Goal: Task Accomplishment & Management: Use online tool/utility

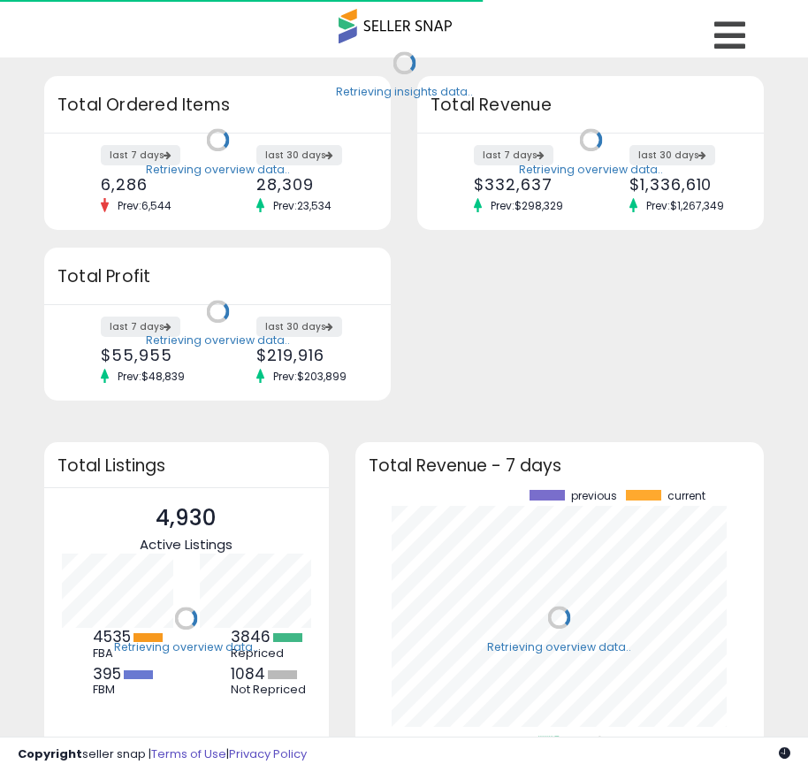
scroll to position [246, 374]
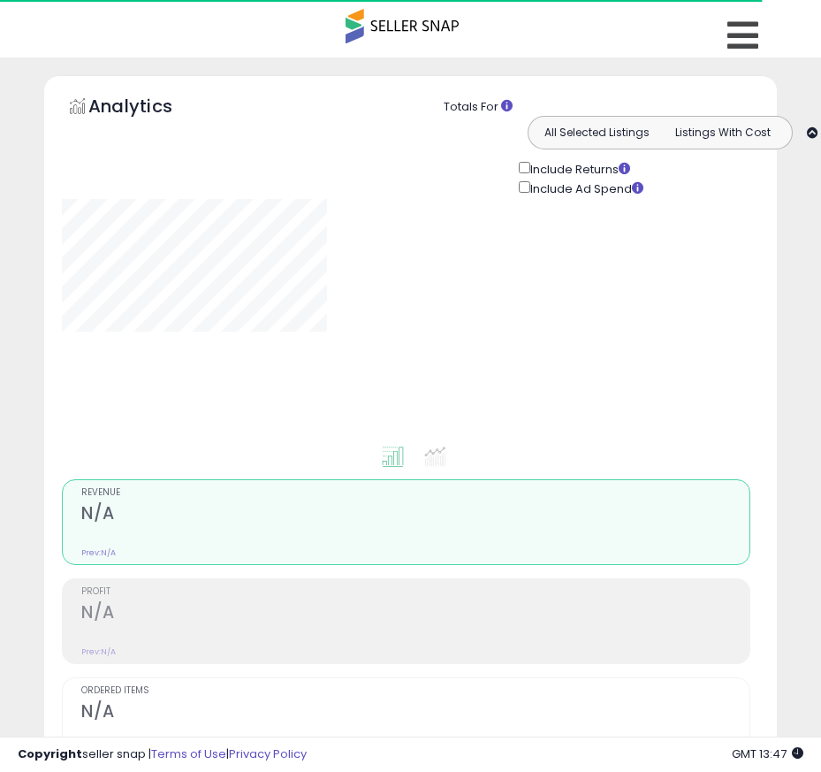
type input "*******"
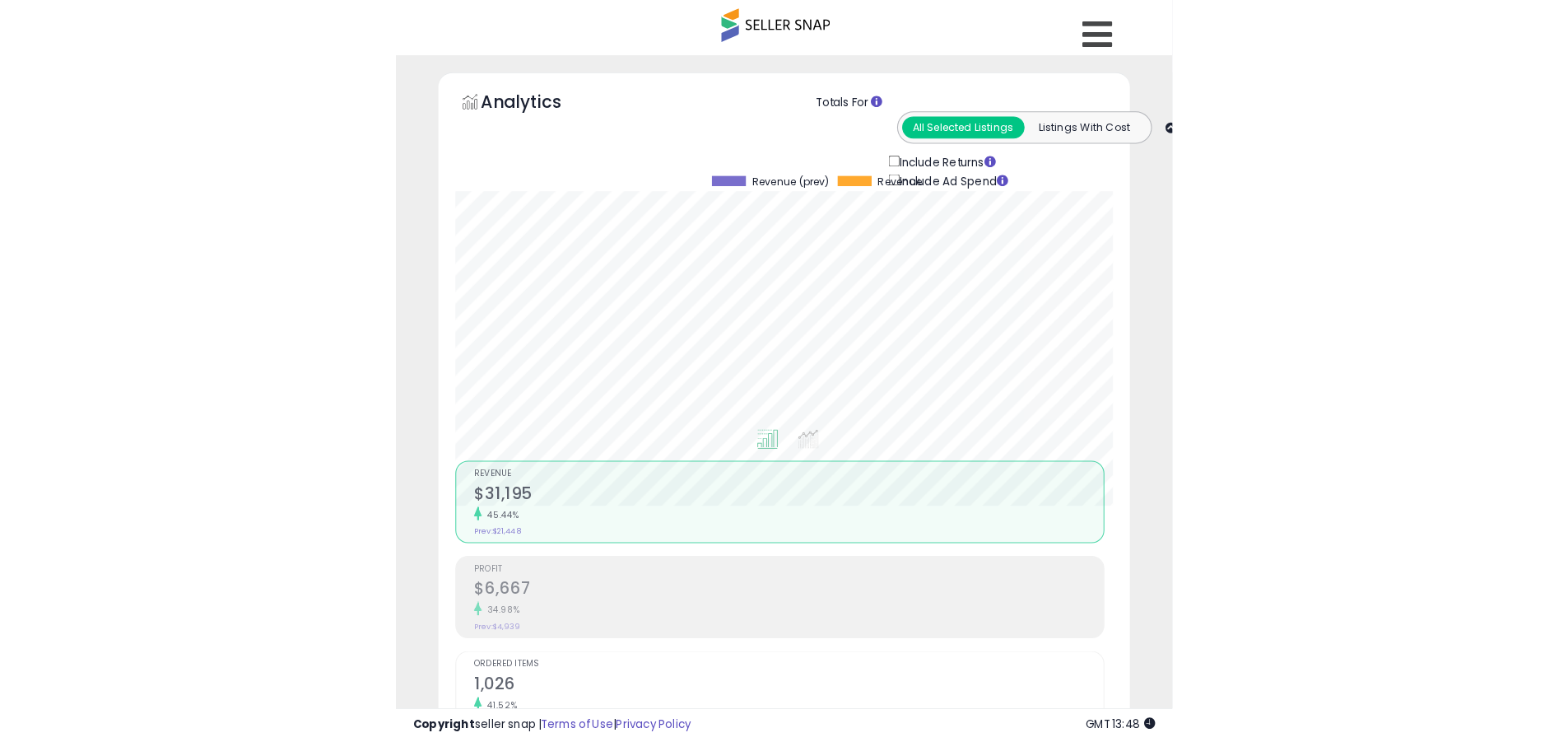
scroll to position [338, 862]
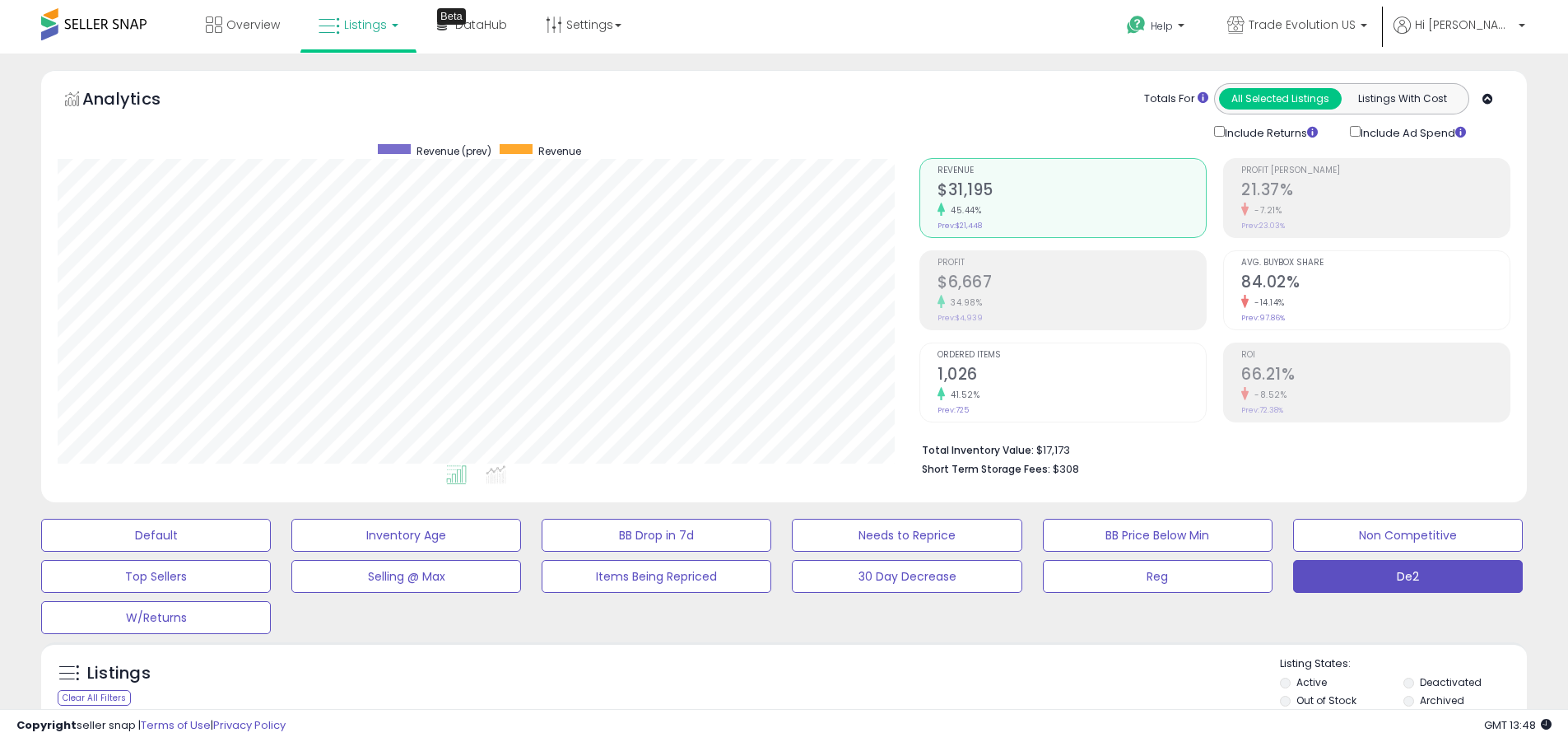
click at [764, 681] on label "Deactivated" at bounding box center [1451, 681] width 61 height 14
click at [764, 700] on label "Archived" at bounding box center [1442, 699] width 45 height 14
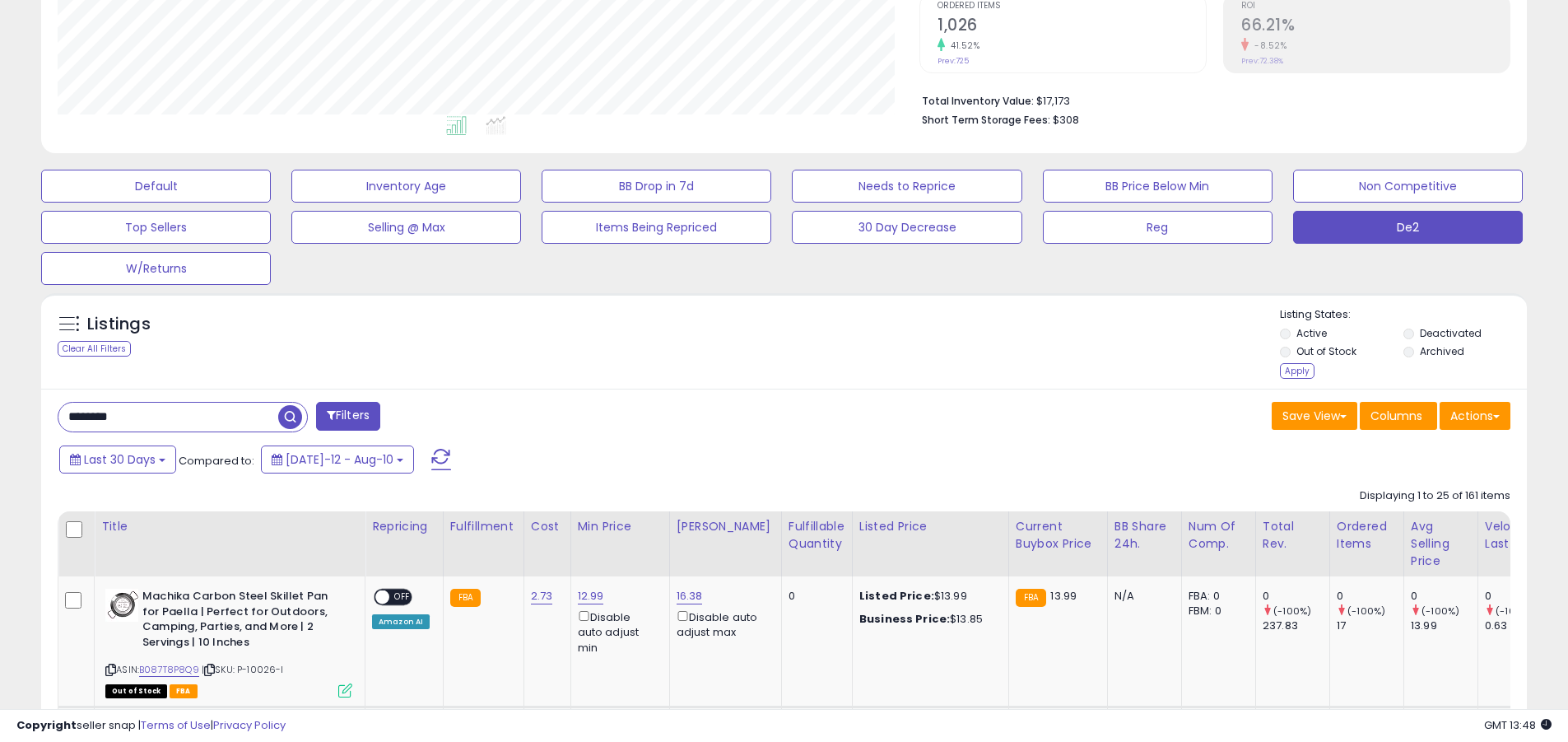
click at [764, 371] on div "Apply" at bounding box center [1297, 371] width 34 height 16
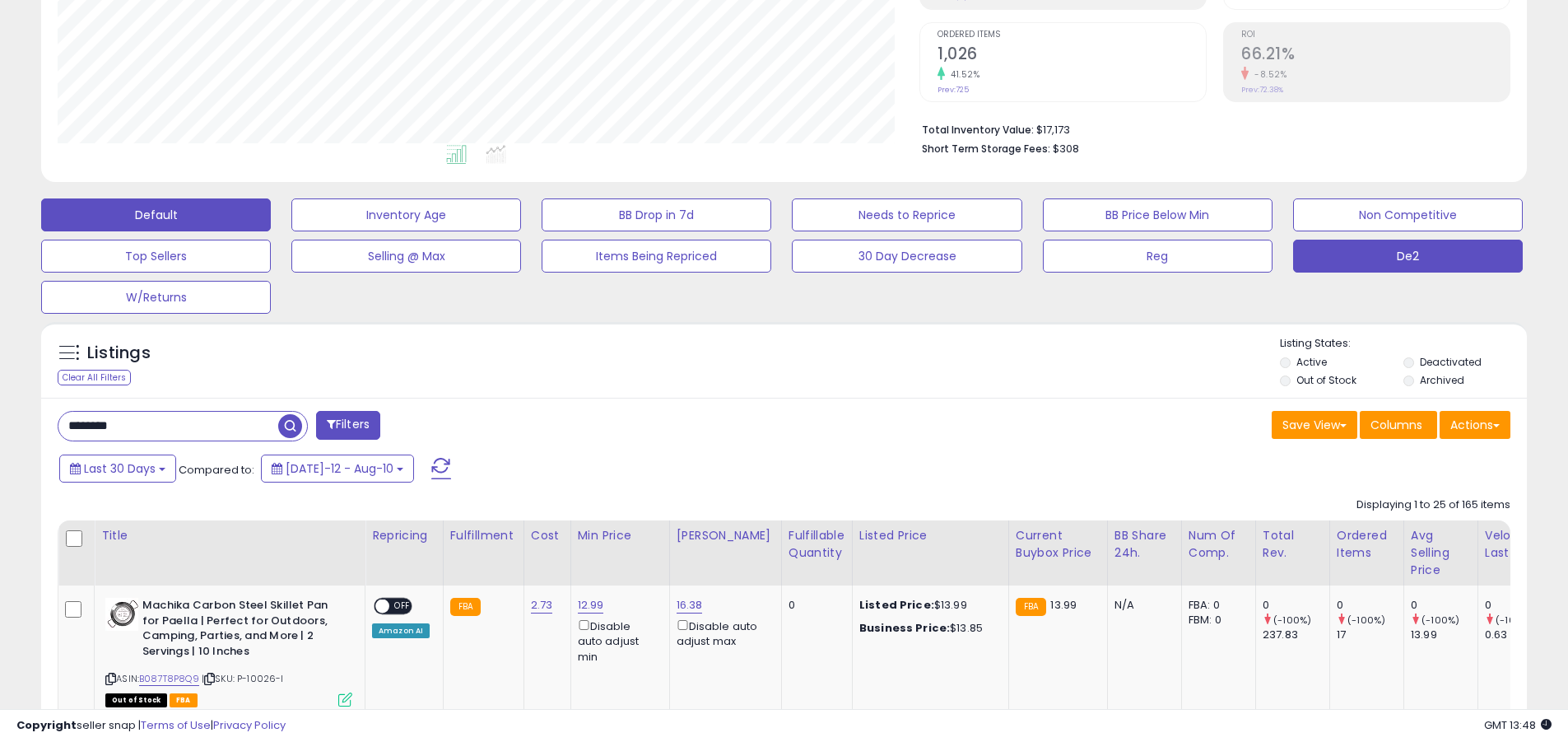
click at [155, 214] on button "Default" at bounding box center [155, 214] width 230 height 33
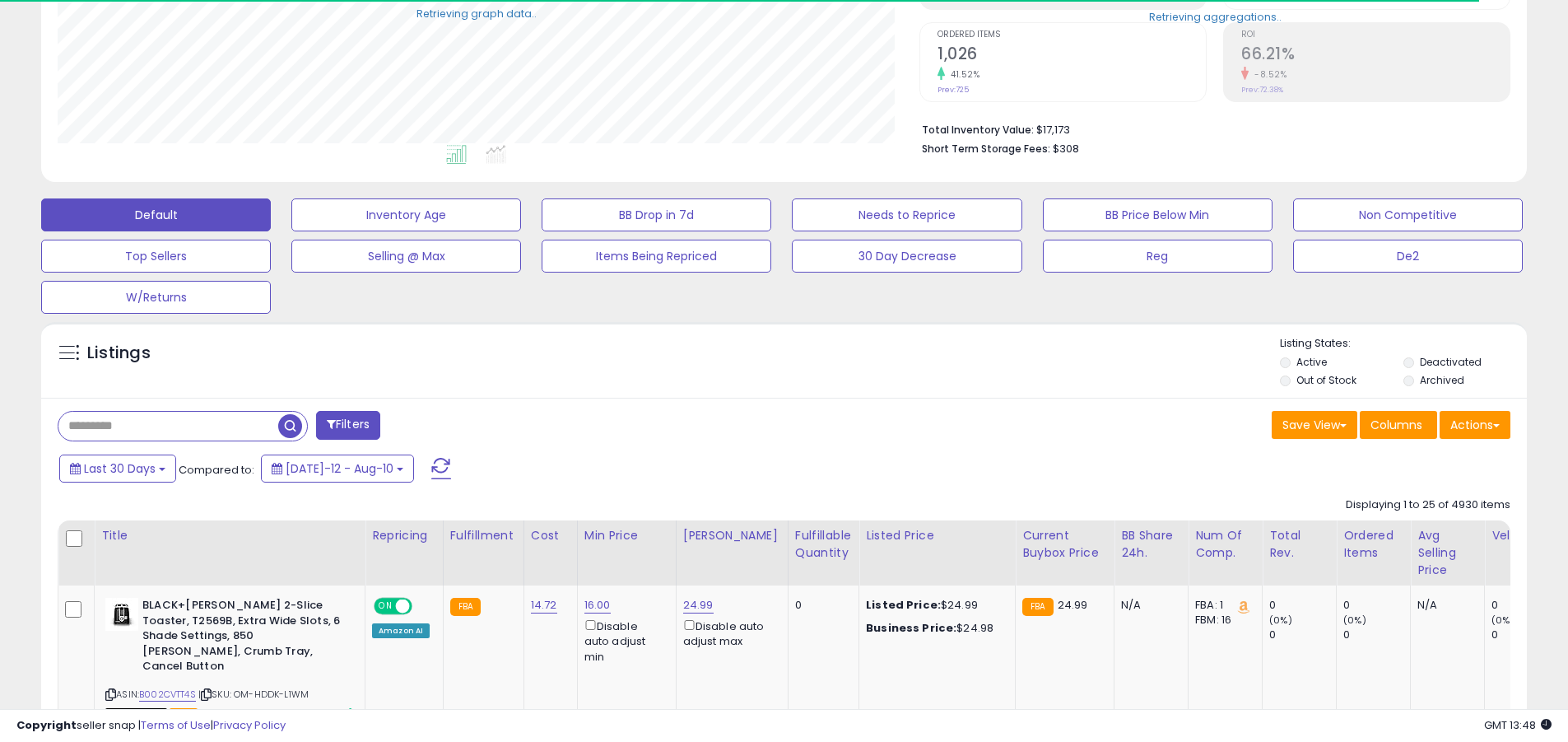
scroll to position [822836, 822423]
click at [431, 458] on span at bounding box center [440, 468] width 20 height 21
click at [168, 425] on input "text" at bounding box center [169, 425] width 220 height 29
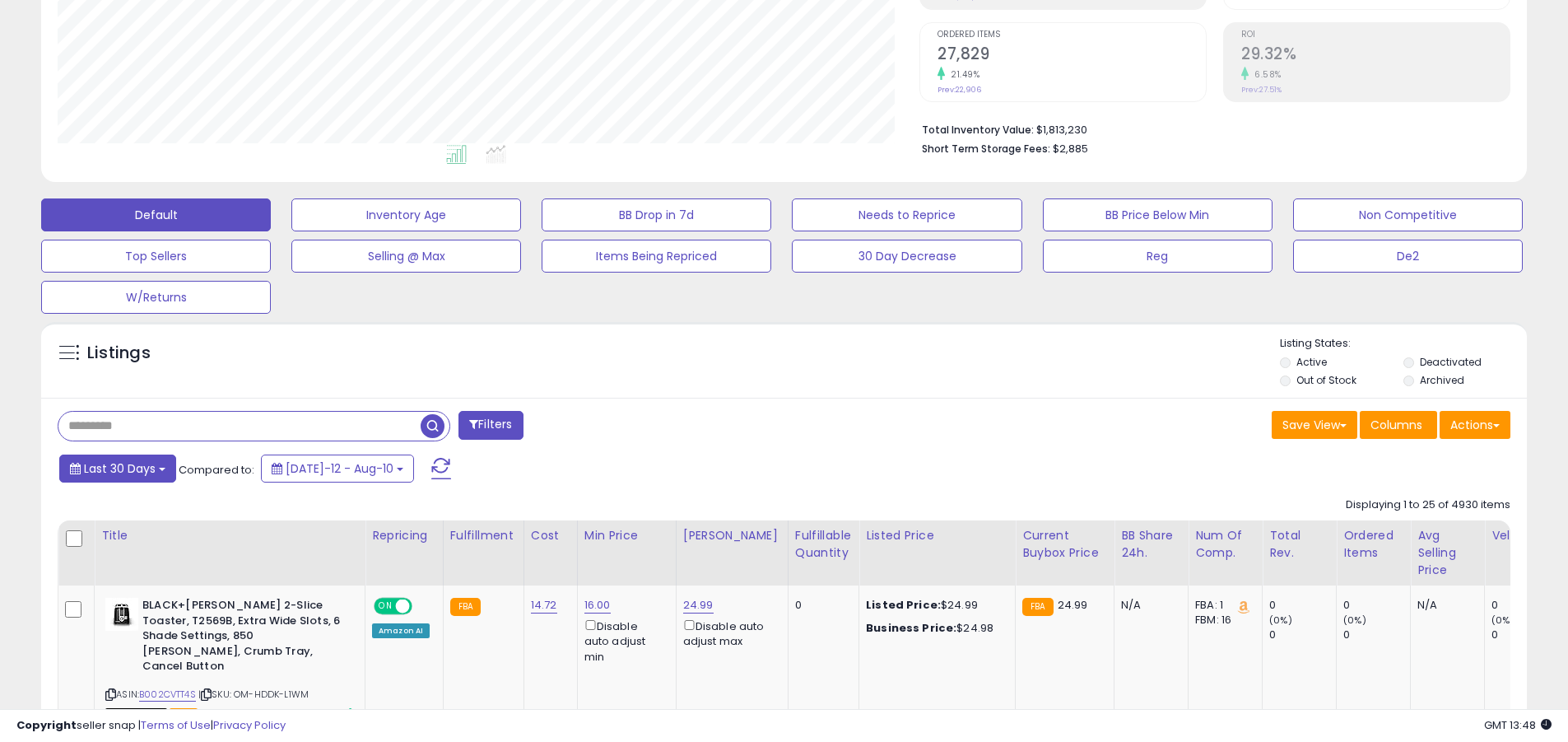
click at [117, 467] on span "Last 30 Days" at bounding box center [119, 468] width 72 height 17
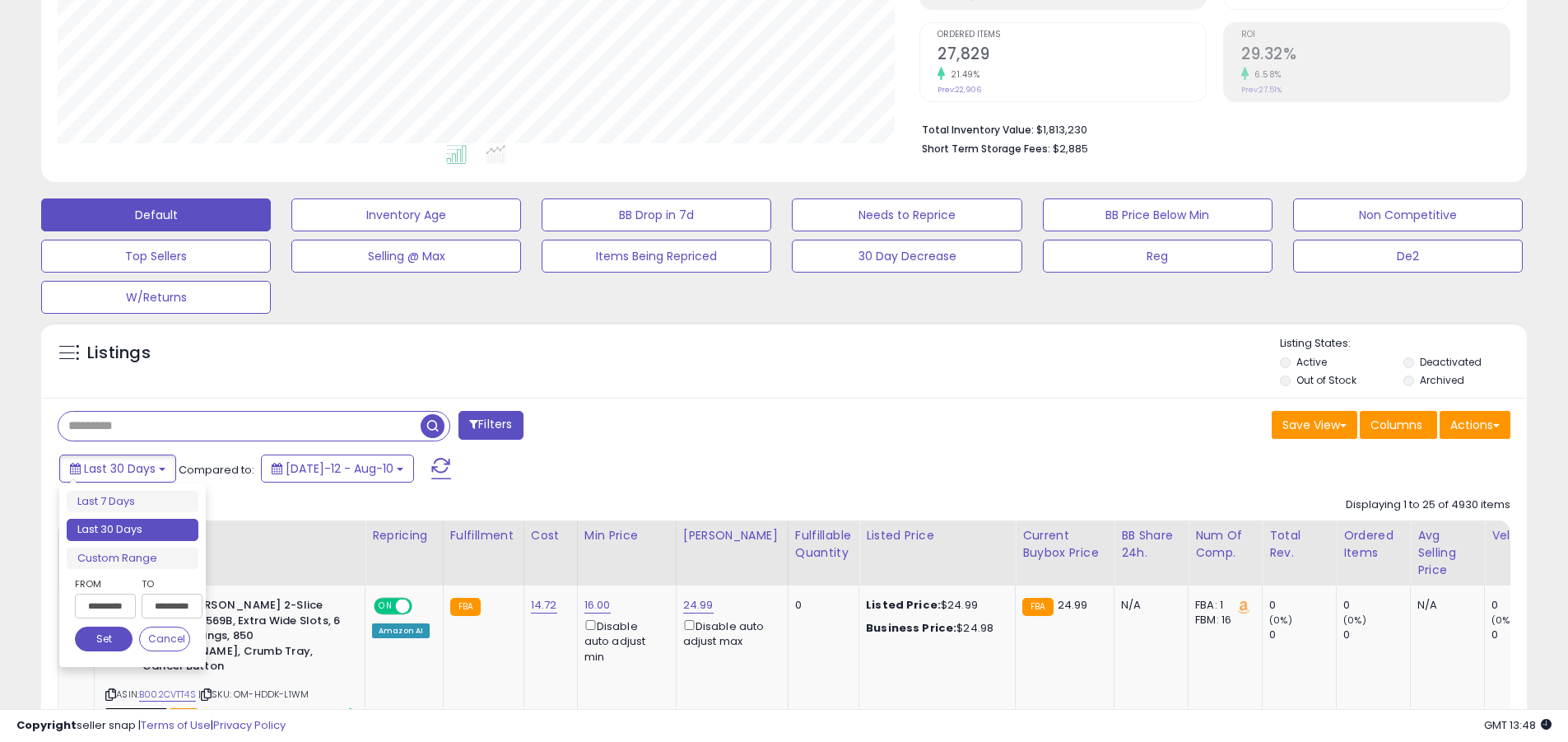
click at [132, 530] on li "Last 30 Days" at bounding box center [132, 530] width 131 height 22
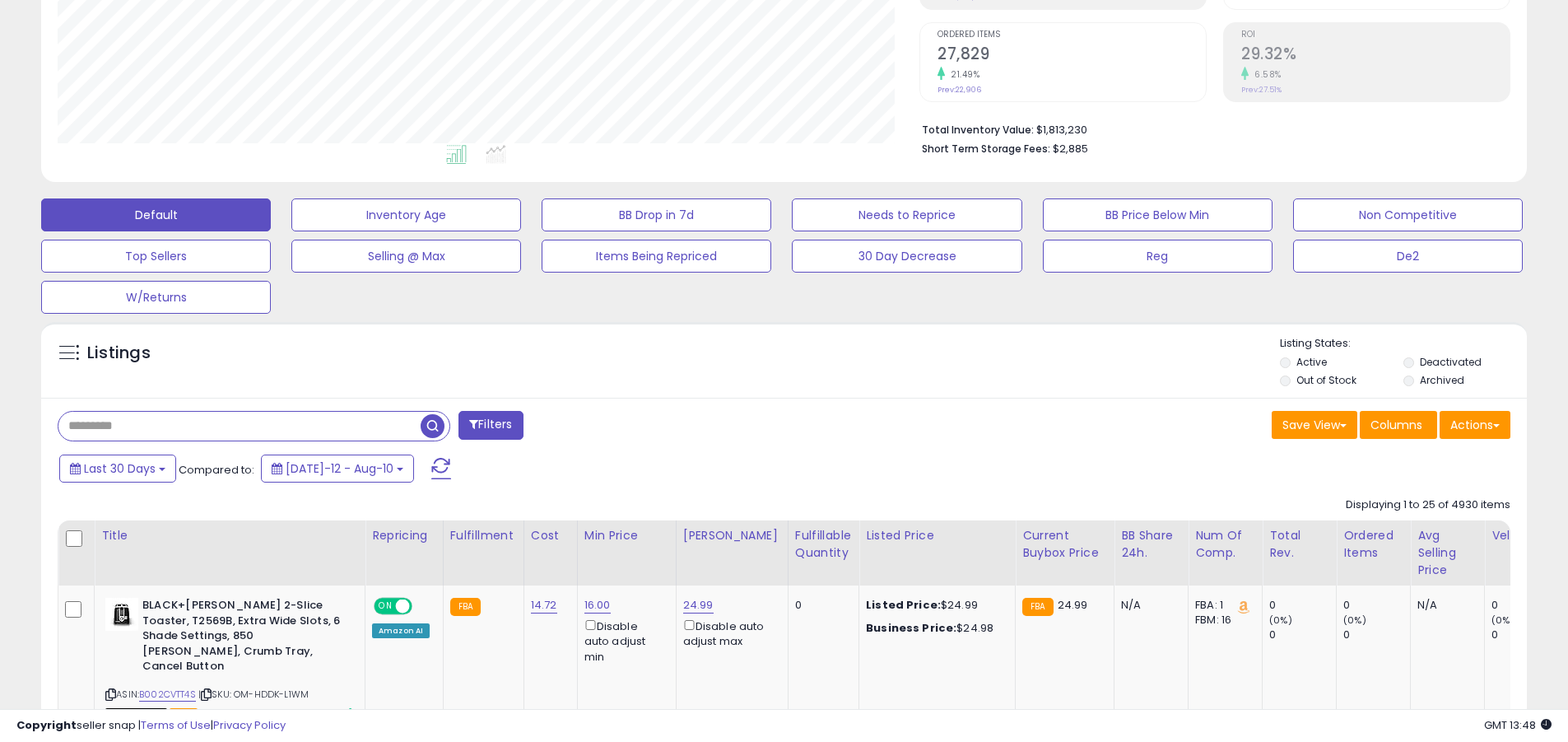
click at [239, 425] on input "text" at bounding box center [239, 425] width 362 height 29
click at [435, 423] on span "button" at bounding box center [433, 426] width 24 height 24
click at [764, 424] on button "Actions" at bounding box center [1475, 425] width 71 height 28
click at [0, 0] on link "Export All Columns" at bounding box center [0, 0] width 0 height 0
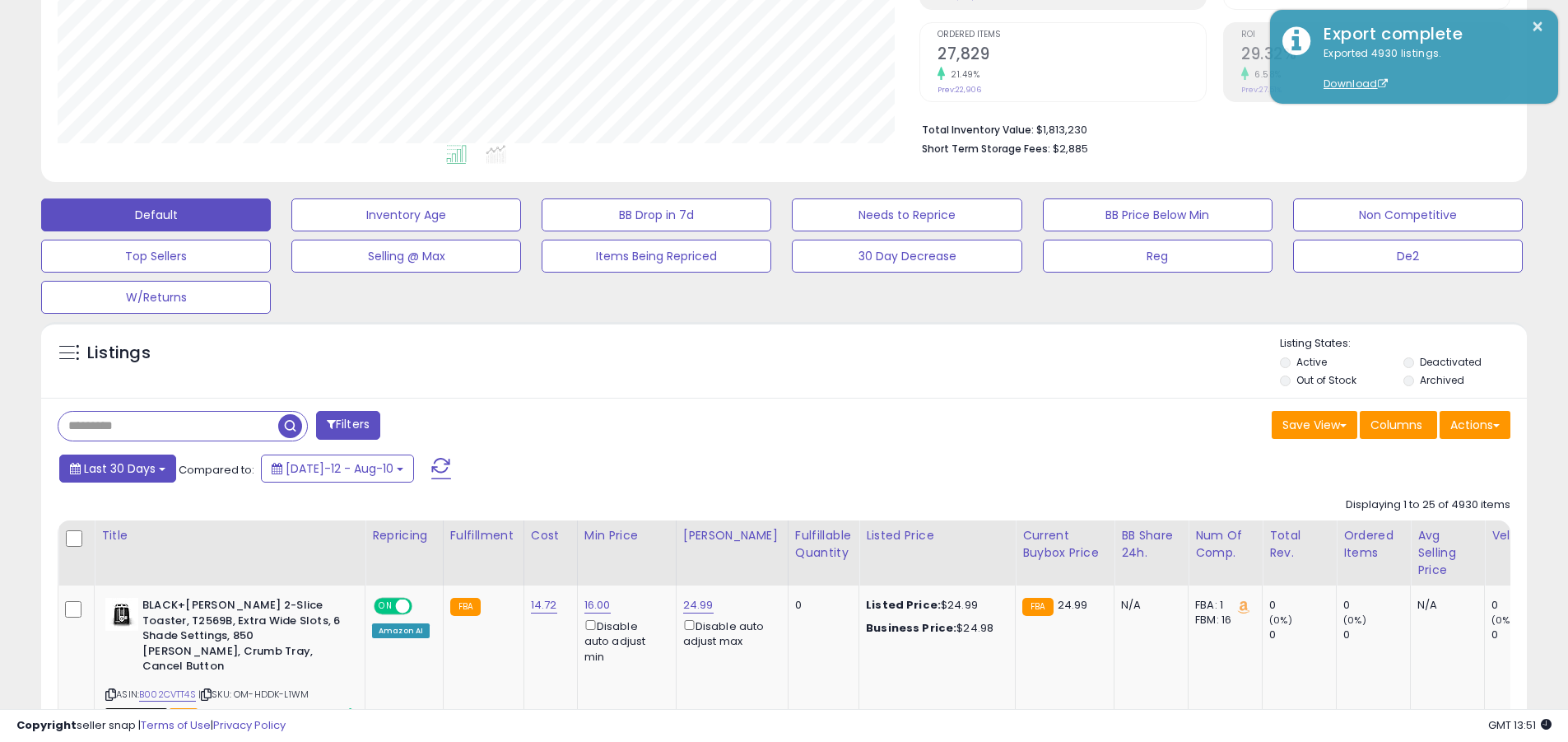
click at [117, 467] on span "Last 30 Days" at bounding box center [119, 468] width 72 height 17
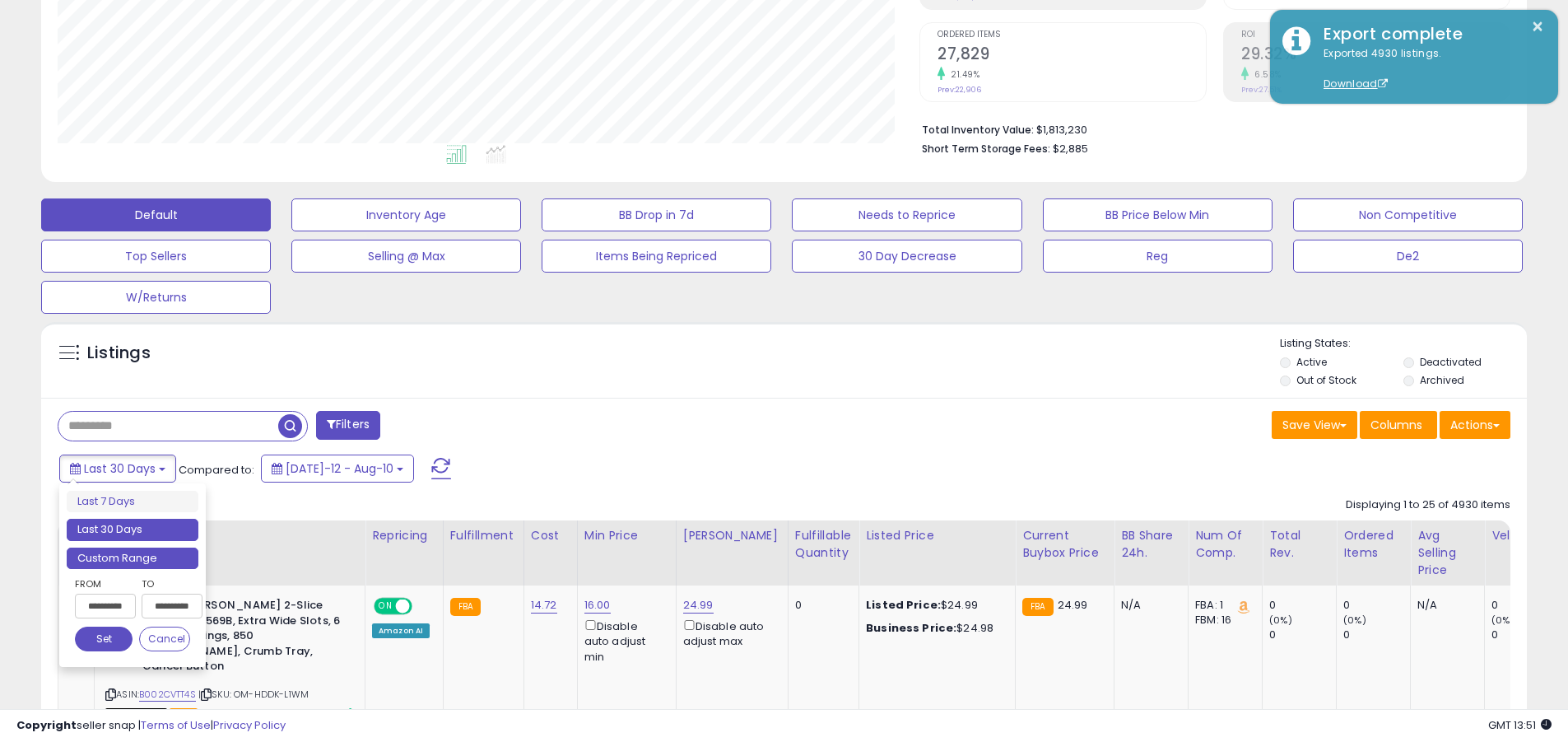
click at [132, 558] on li "Custom Range" at bounding box center [132, 559] width 131 height 22
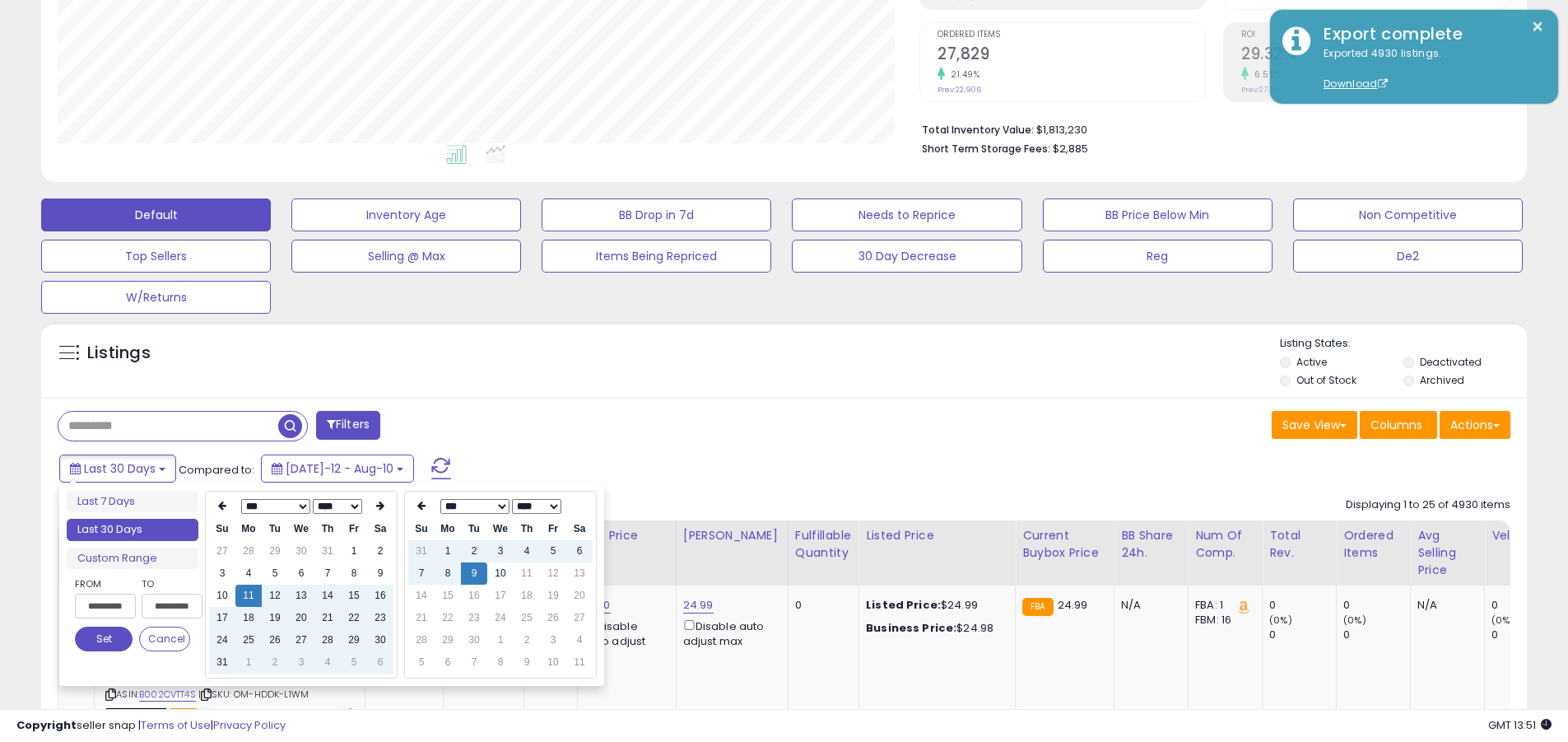
click at [105, 606] on input "**********" at bounding box center [104, 606] width 61 height 25
type input "**********"
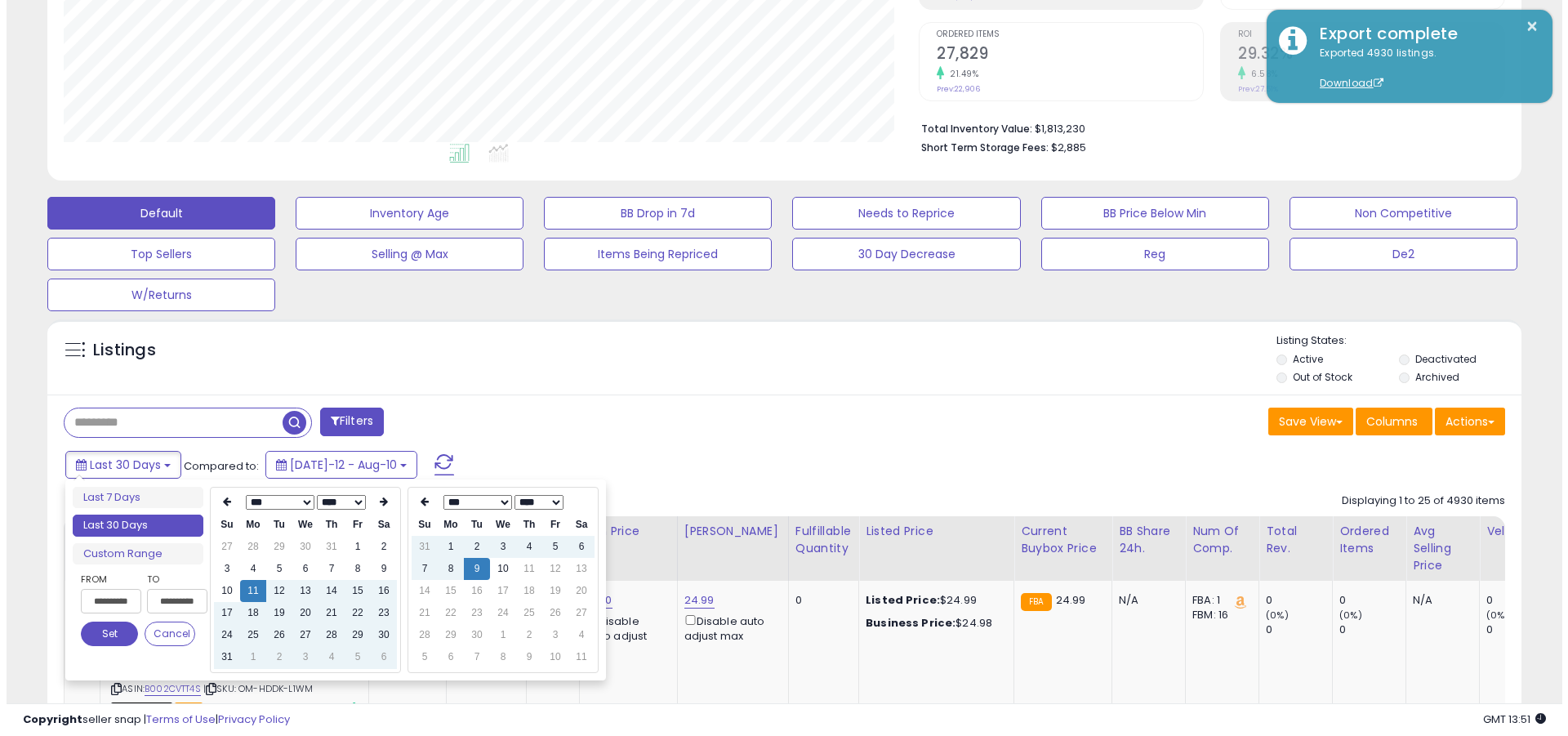
scroll to position [0, 1]
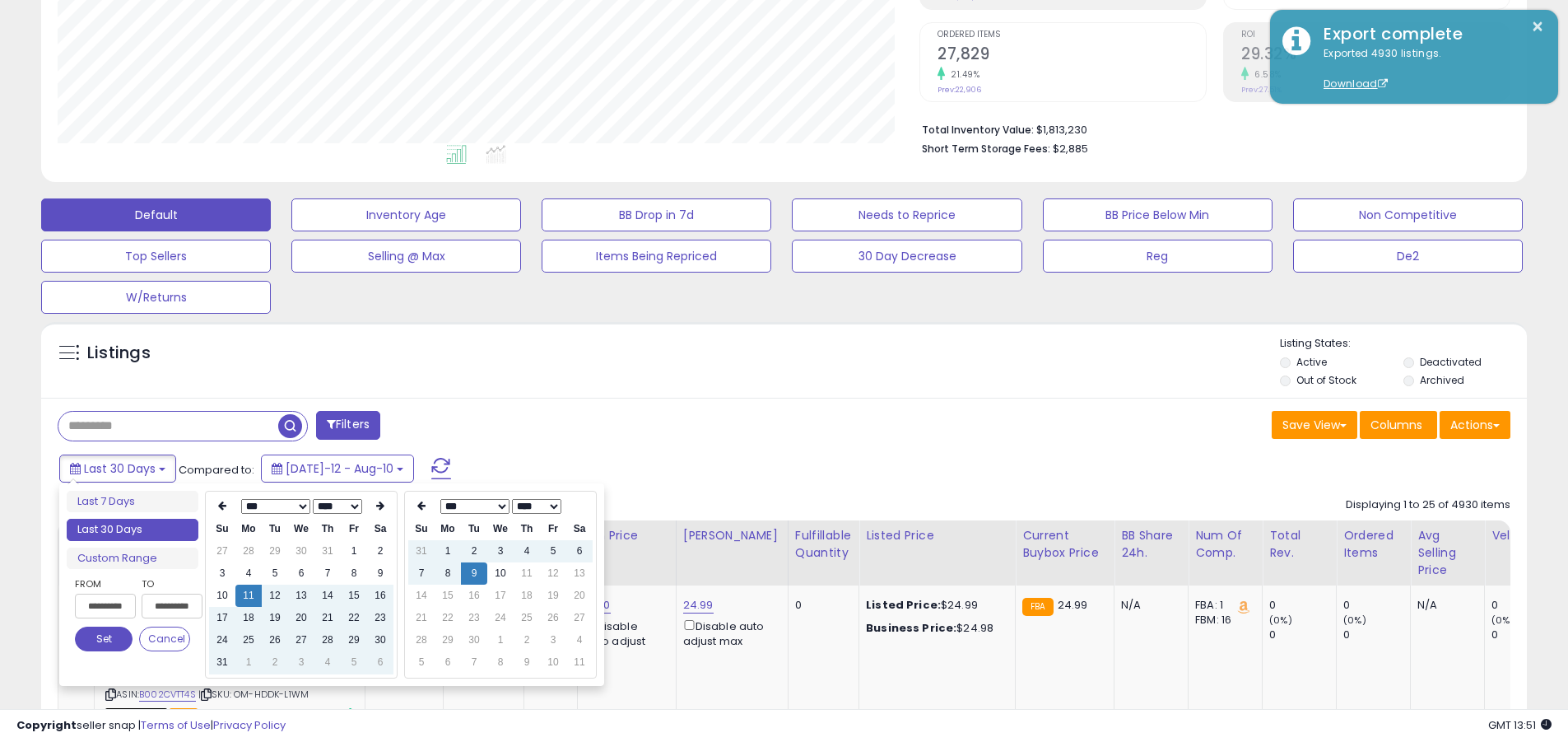
click at [103, 639] on button "Set" at bounding box center [103, 639] width 58 height 25
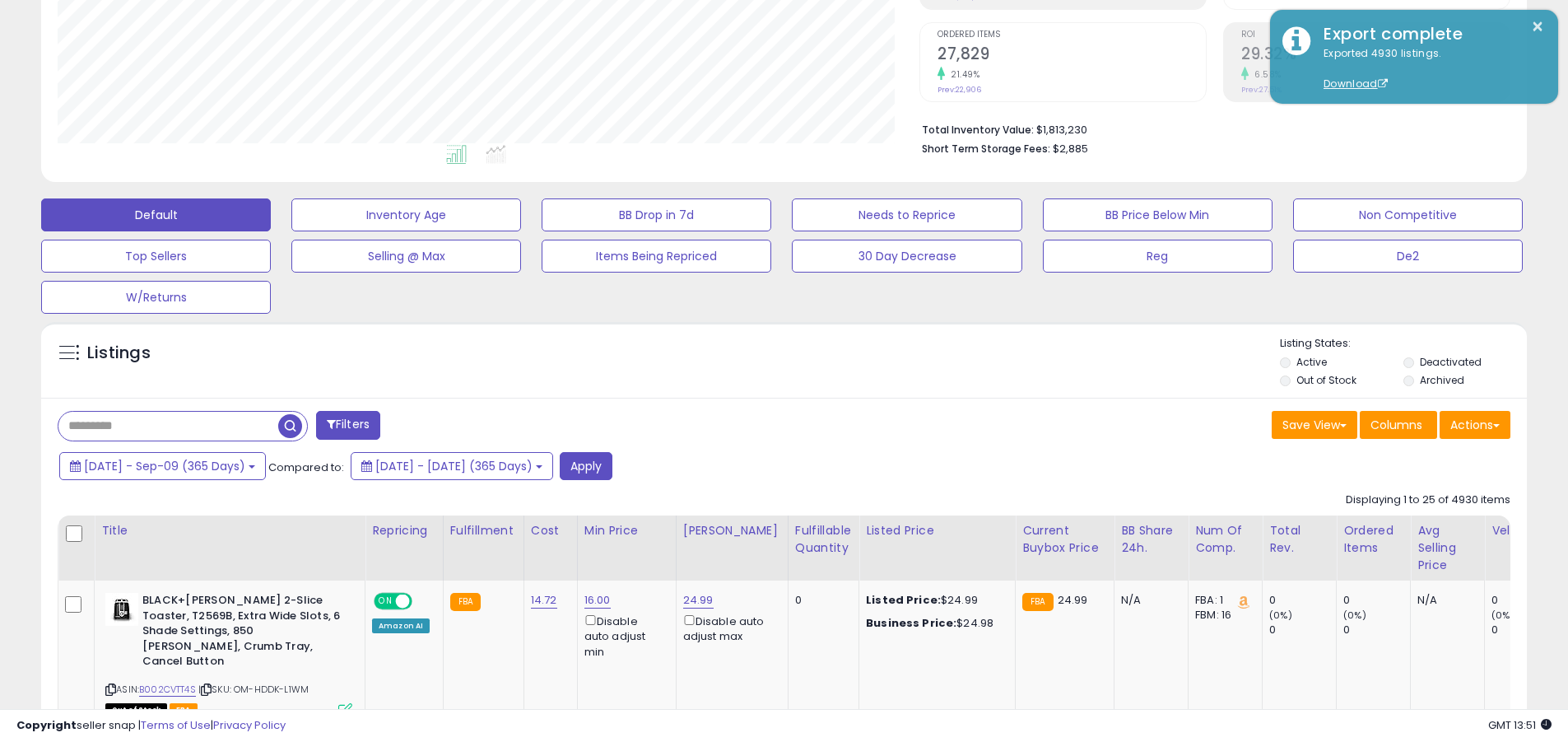
click at [168, 425] on input "text" at bounding box center [169, 425] width 220 height 29
click at [613, 465] on button "Apply" at bounding box center [586, 465] width 53 height 28
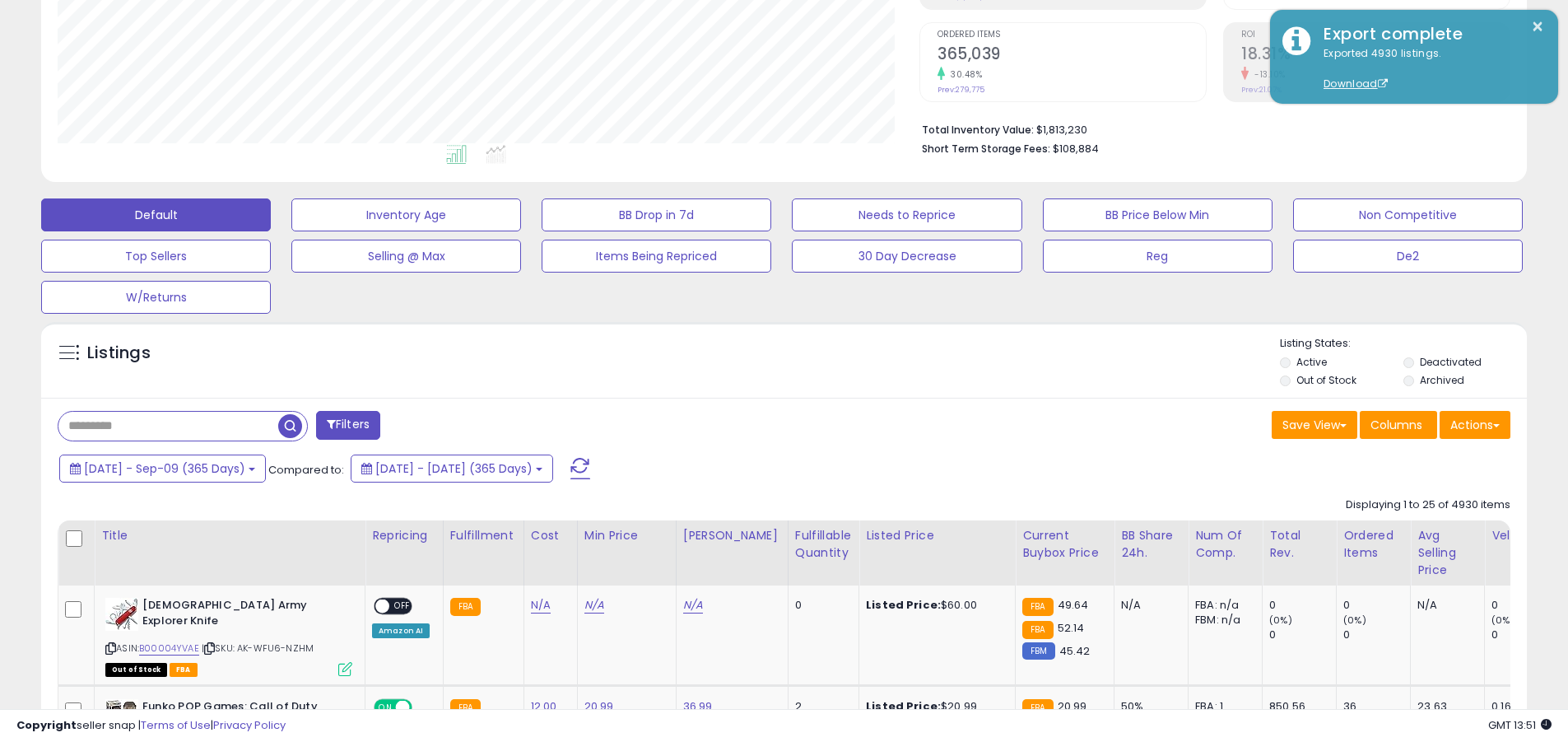
scroll to position [338, 862]
click at [764, 424] on button "Actions" at bounding box center [1475, 425] width 71 height 28
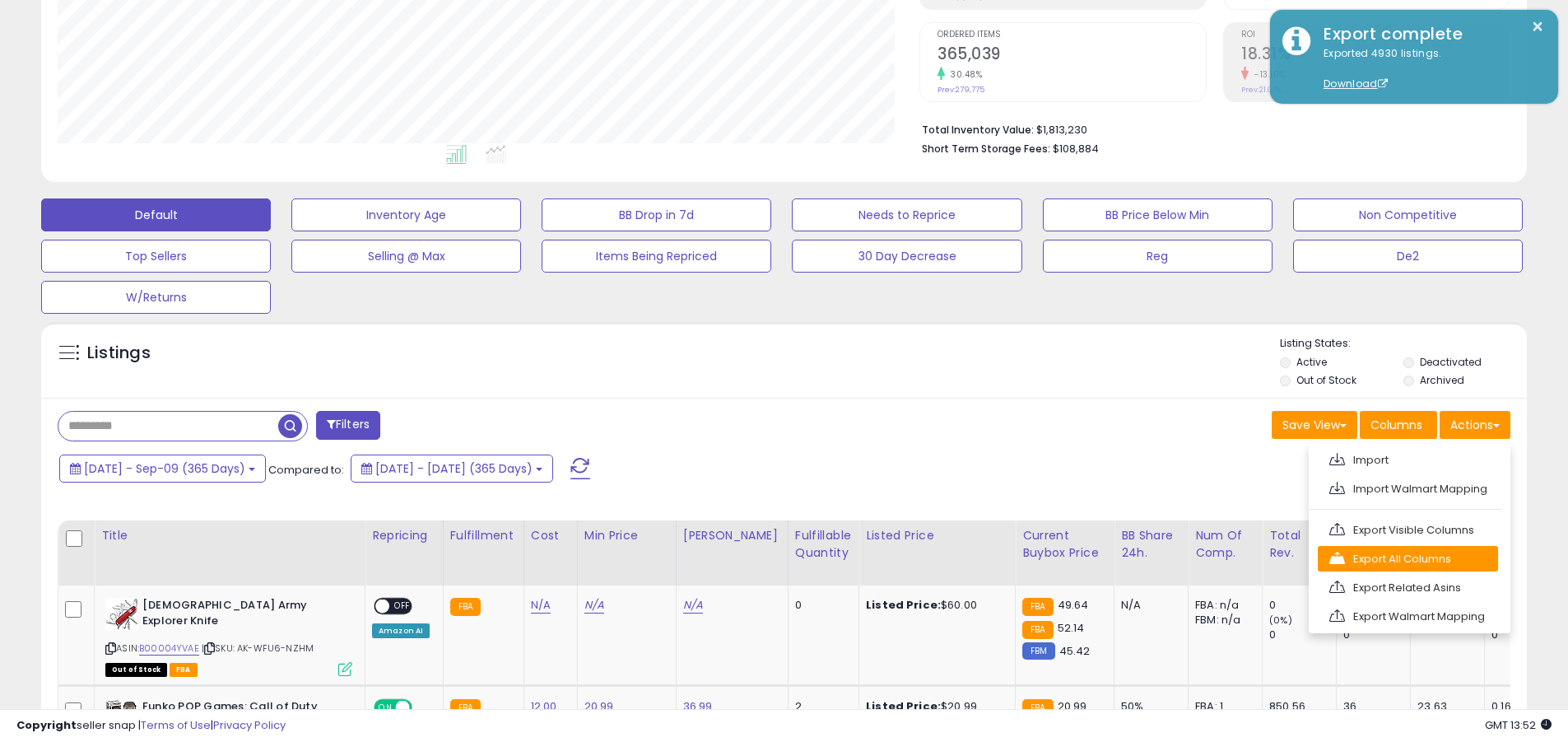
click at [764, 558] on link "Export All Columns" at bounding box center [1409, 558] width 181 height 25
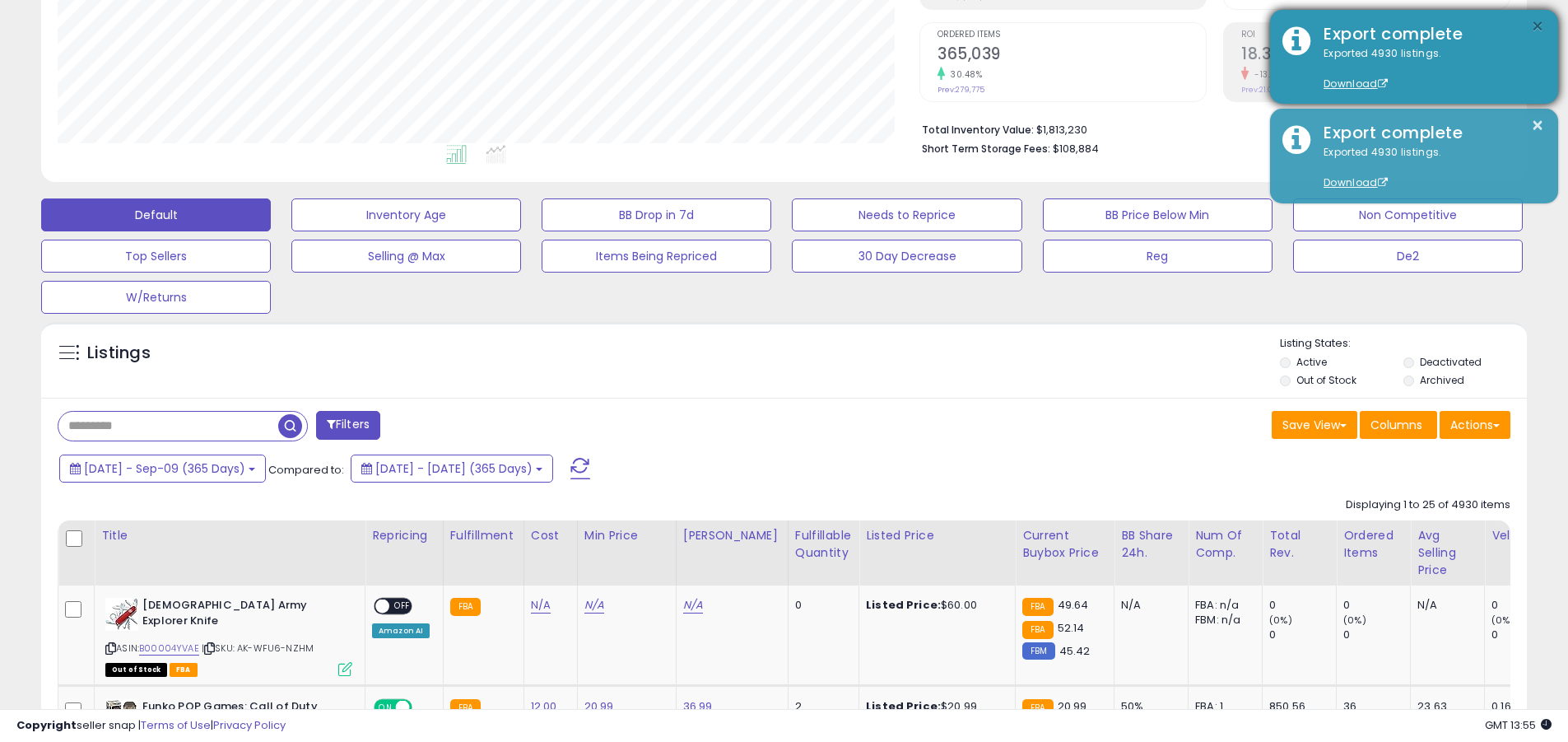
click at [764, 26] on button "×" at bounding box center [1538, 27] width 13 height 20
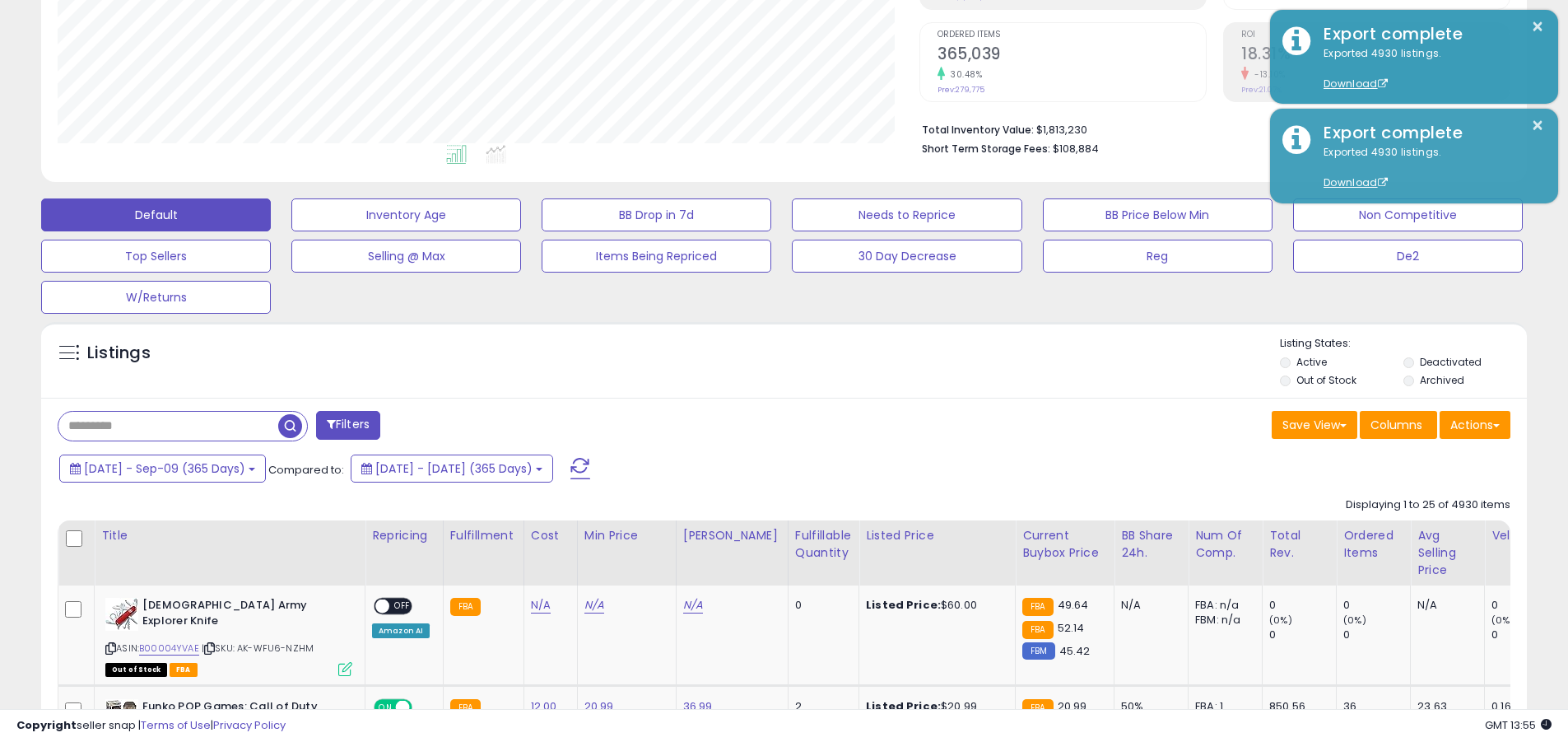
click at [168, 425] on input "text" at bounding box center [169, 425] width 220 height 29
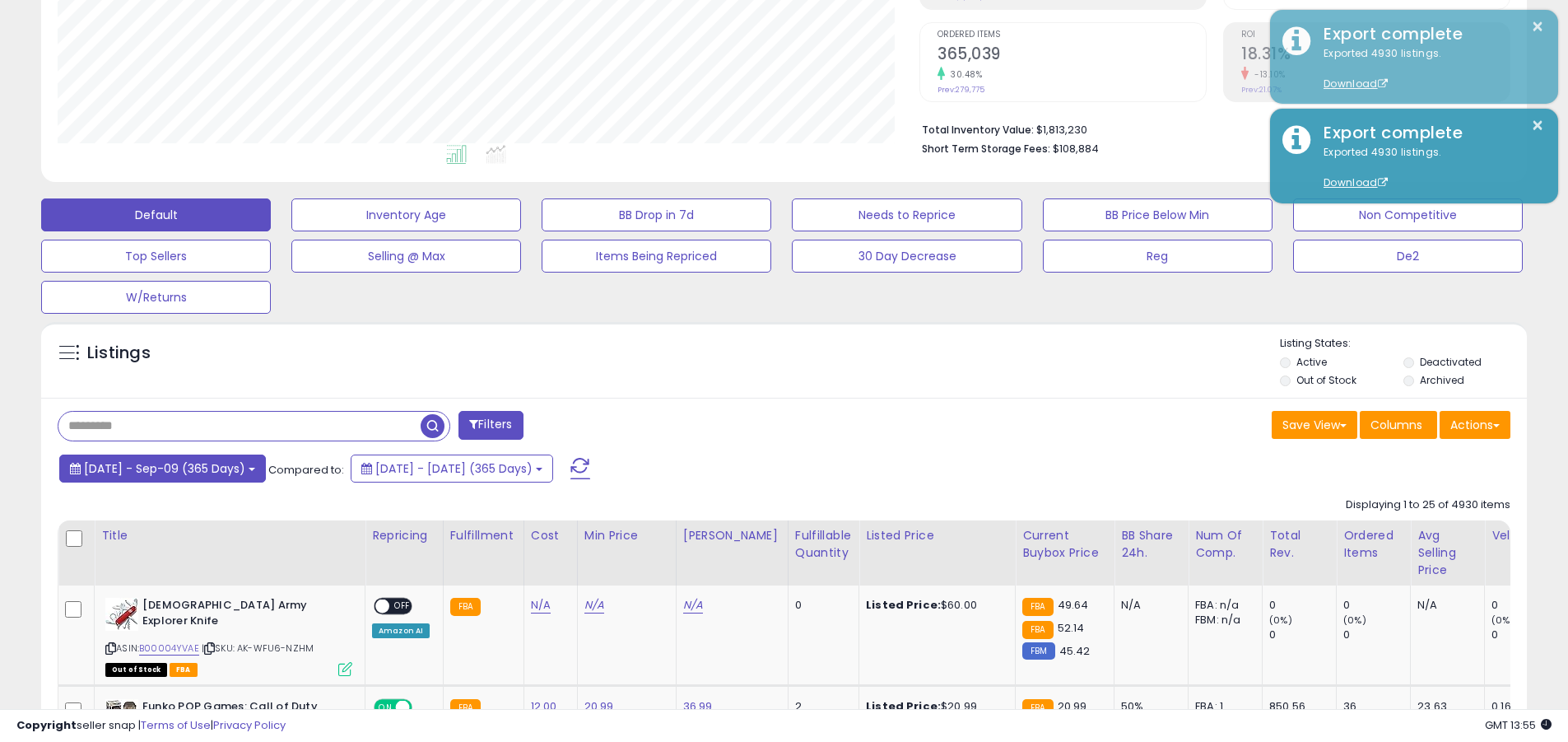
click at [179, 467] on span "2024-Sep-10 - Sep-09 (365 Days)" at bounding box center [164, 468] width 161 height 17
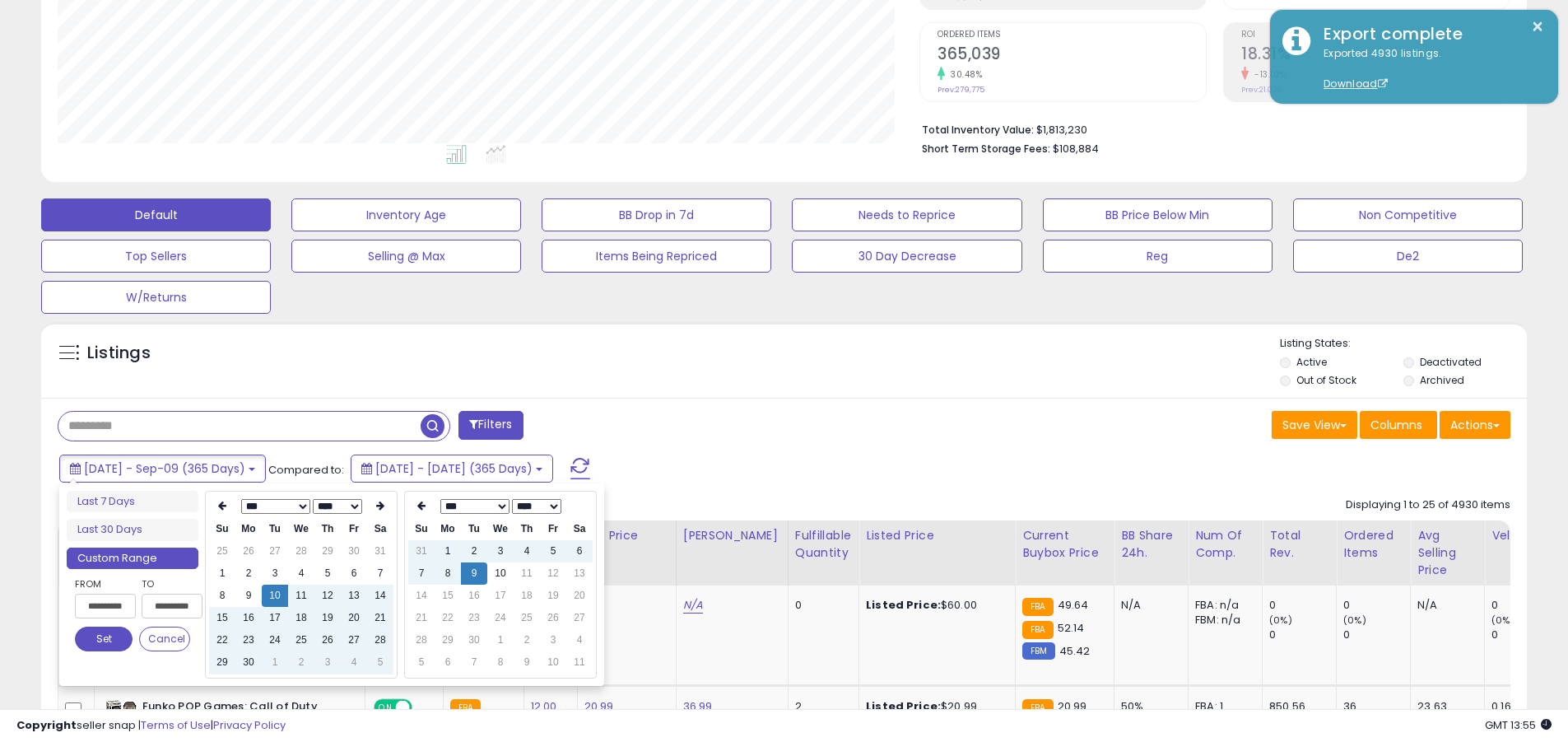
click at [105, 606] on input "**********" at bounding box center [104, 606] width 61 height 25
type input "**********"
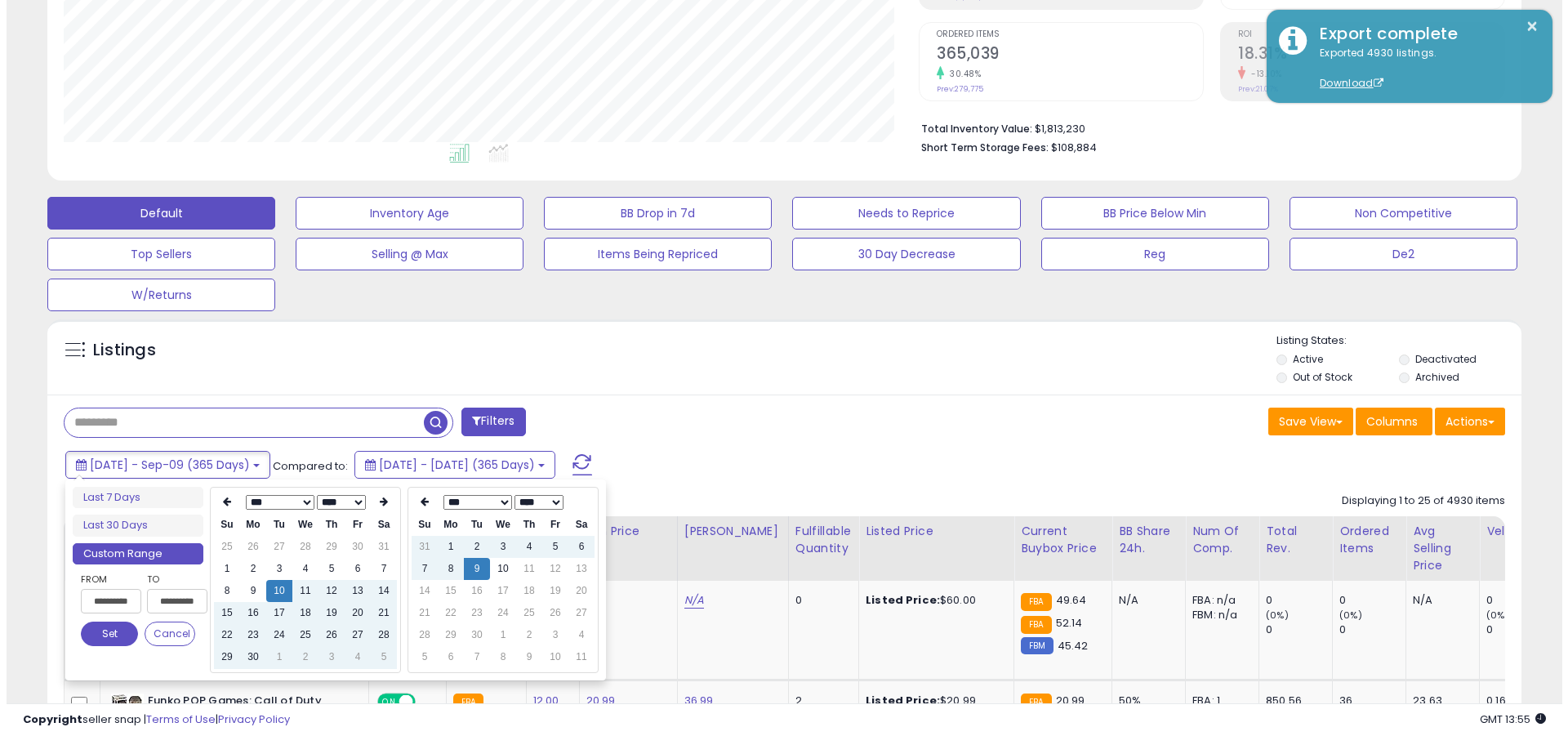
scroll to position [0, 1]
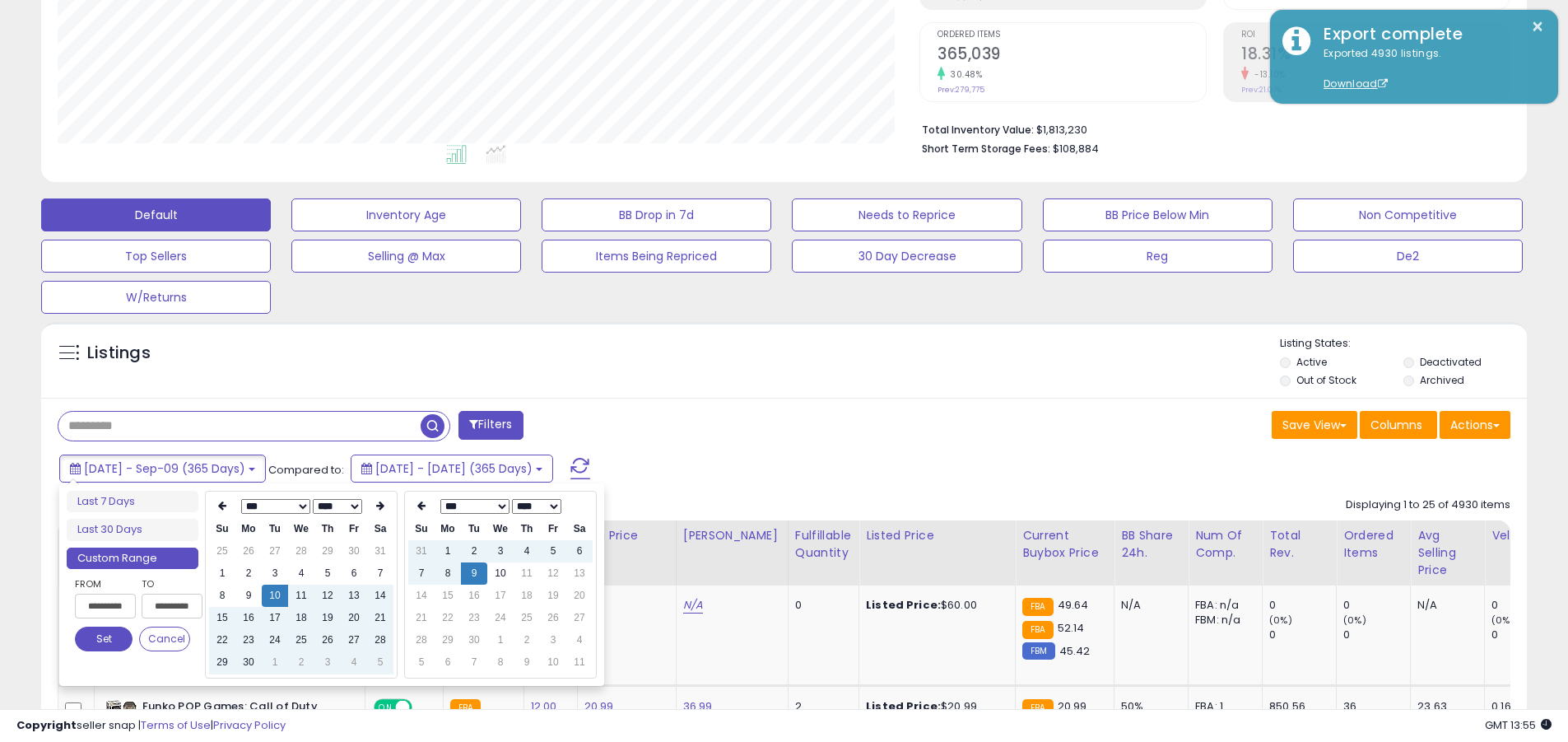
click at [103, 639] on button "Set" at bounding box center [103, 639] width 58 height 25
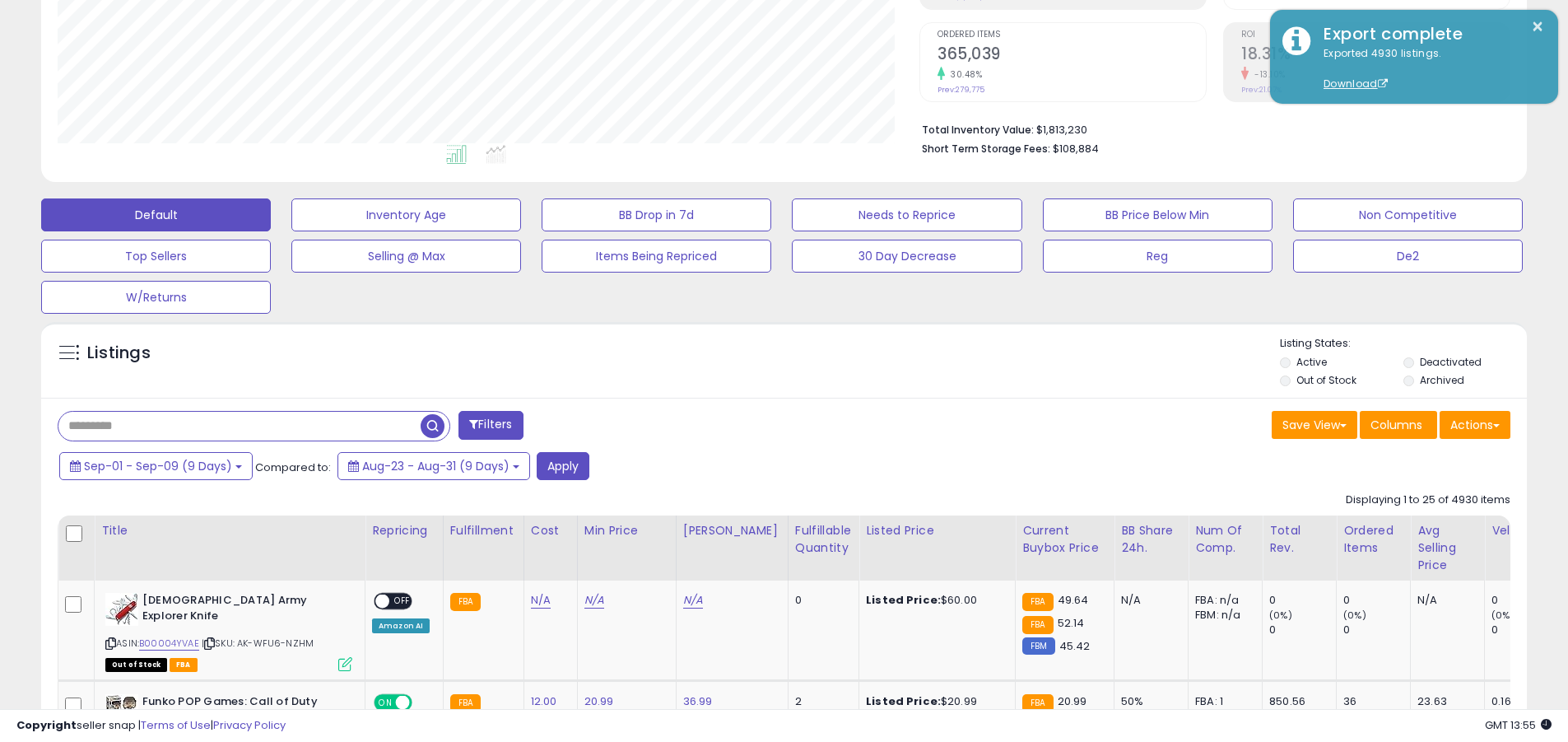
click at [239, 425] on input "text" at bounding box center [239, 425] width 362 height 29
click at [561, 465] on button "Apply" at bounding box center [562, 465] width 53 height 28
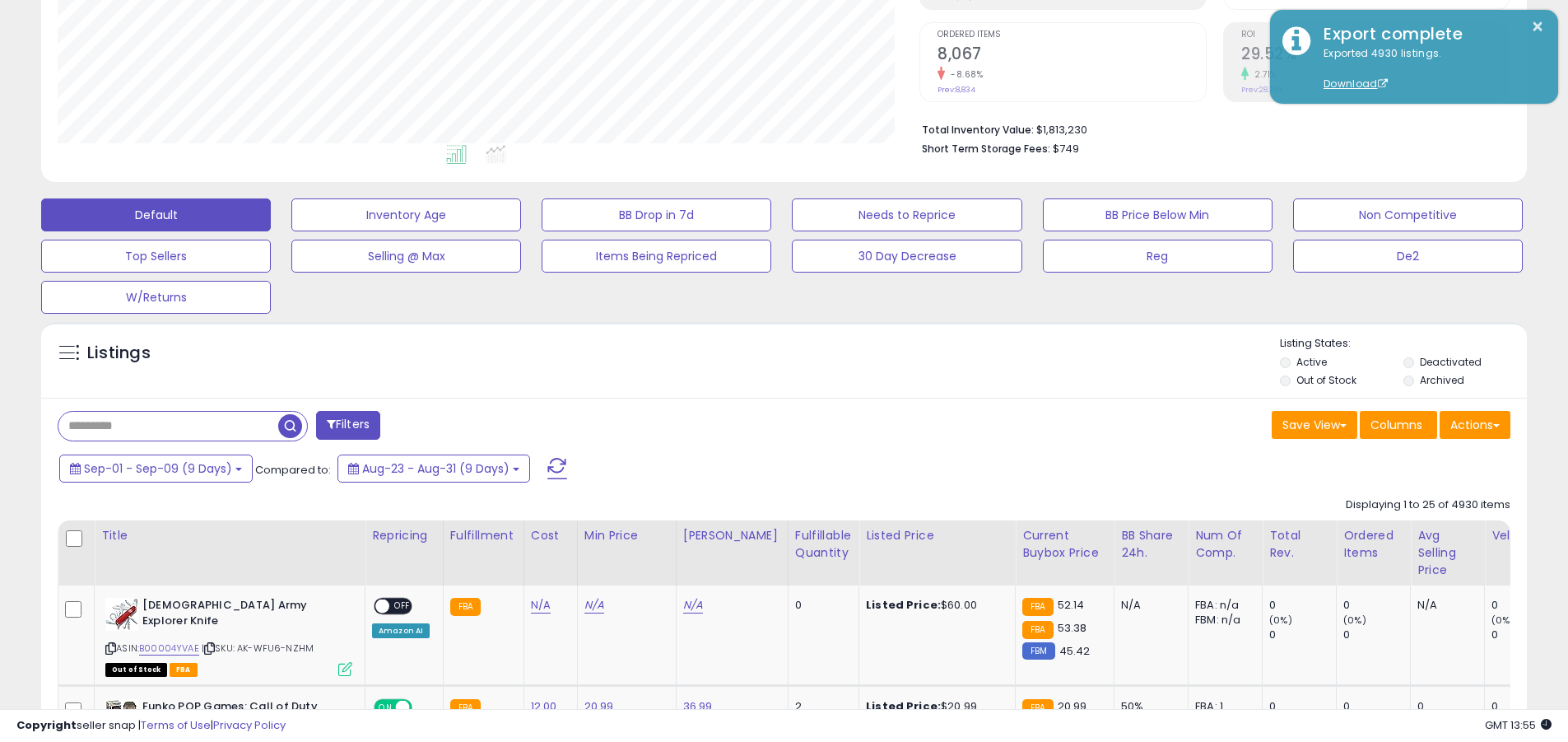
scroll to position [338, 862]
click at [764, 424] on button "Actions" at bounding box center [1475, 425] width 71 height 28
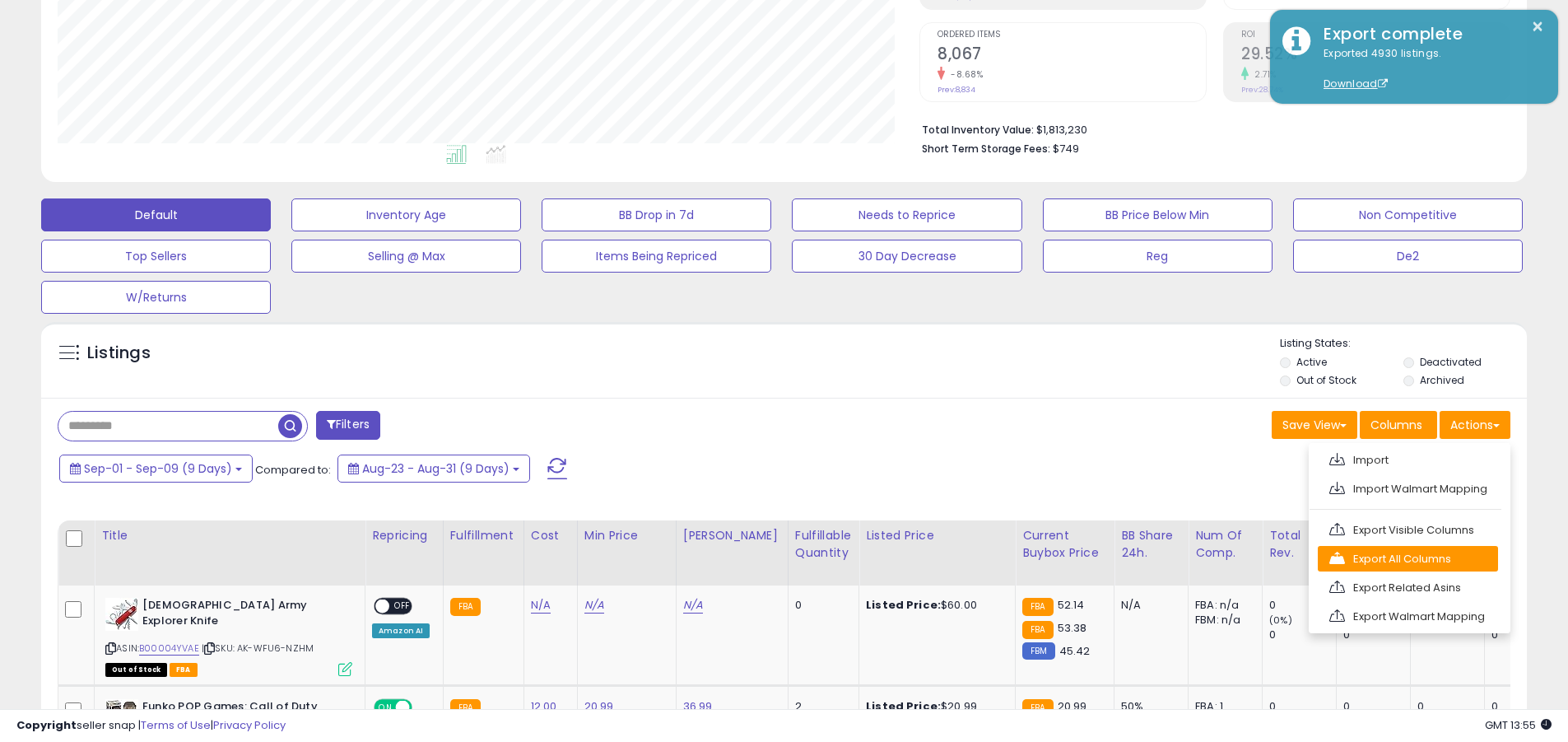
click at [764, 558] on link "Export All Columns" at bounding box center [1409, 558] width 181 height 25
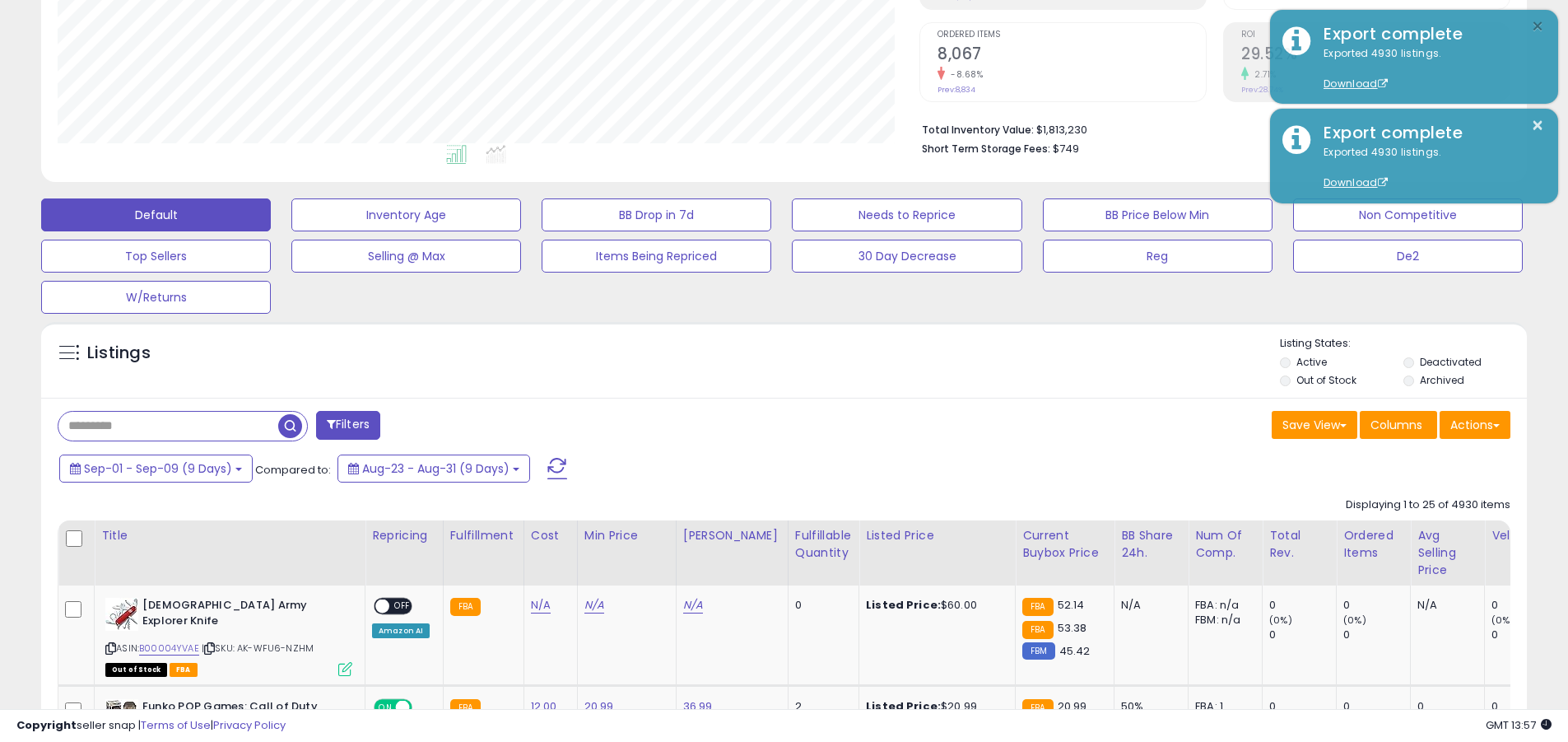
click at [764, 26] on button "×" at bounding box center [1538, 27] width 13 height 20
click at [168, 425] on input "text" at bounding box center [169, 425] width 220 height 29
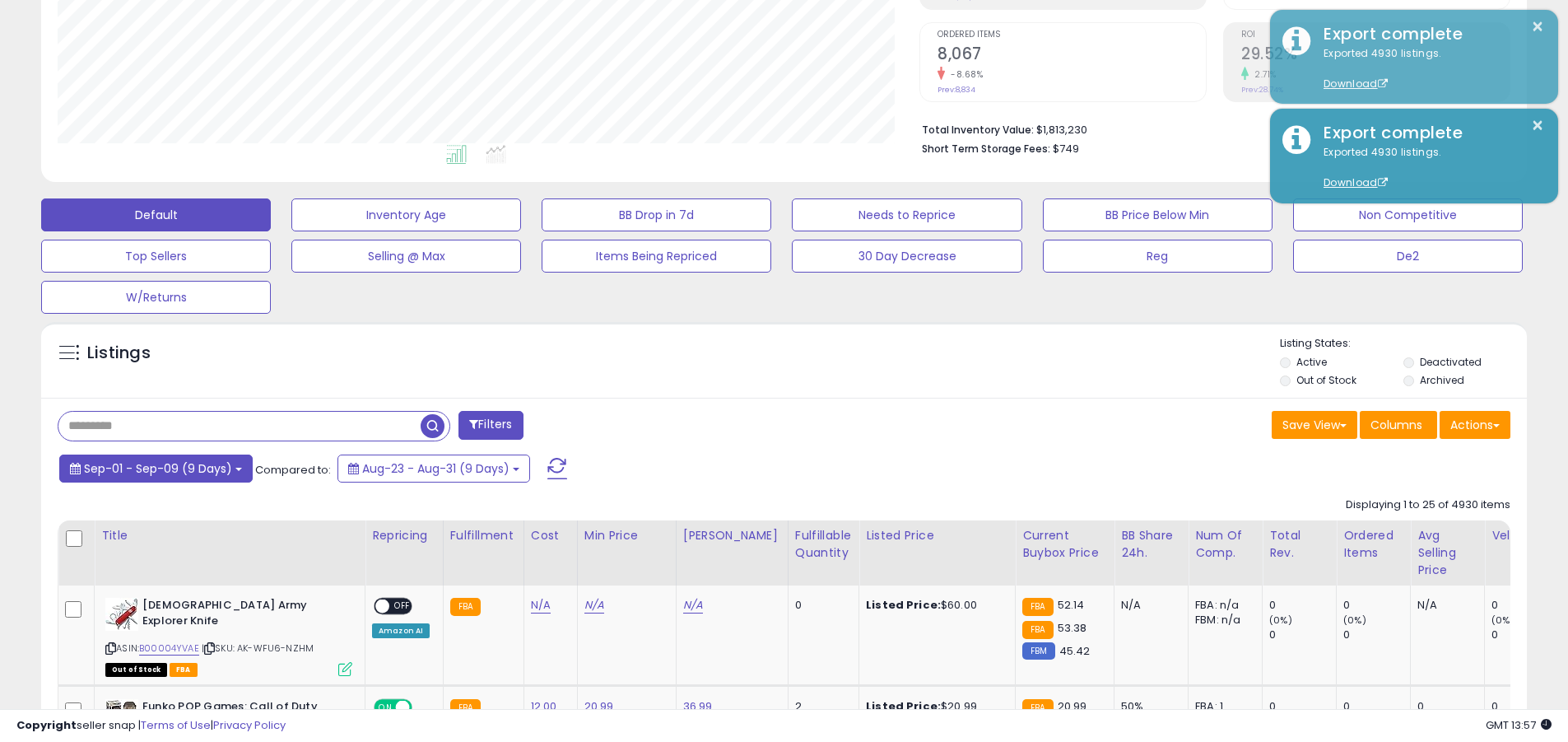
click at [156, 467] on span "Sep-01 - Sep-09 (9 Days)" at bounding box center [157, 468] width 148 height 17
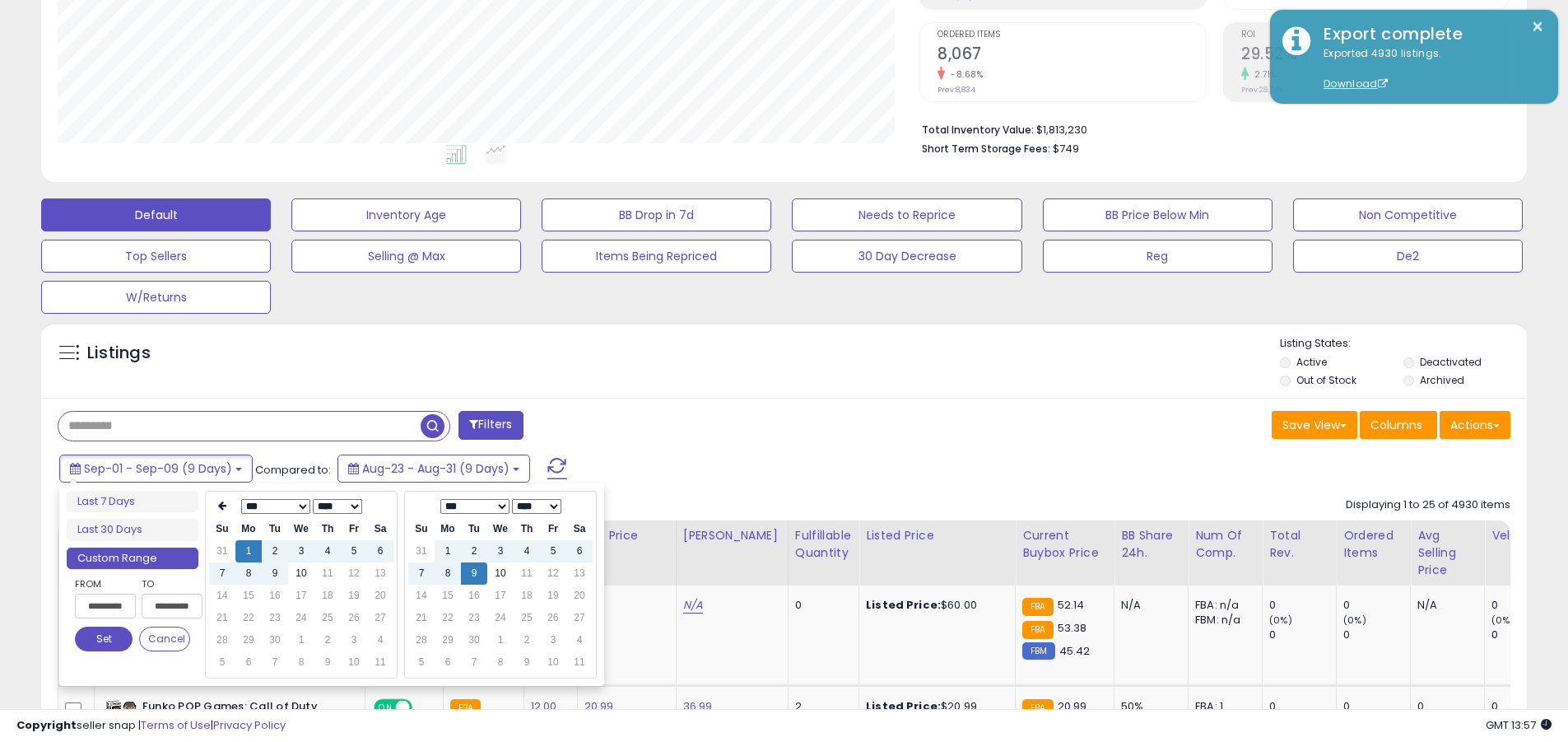
click at [105, 606] on input "**********" at bounding box center [104, 606] width 61 height 25
type input "**********"
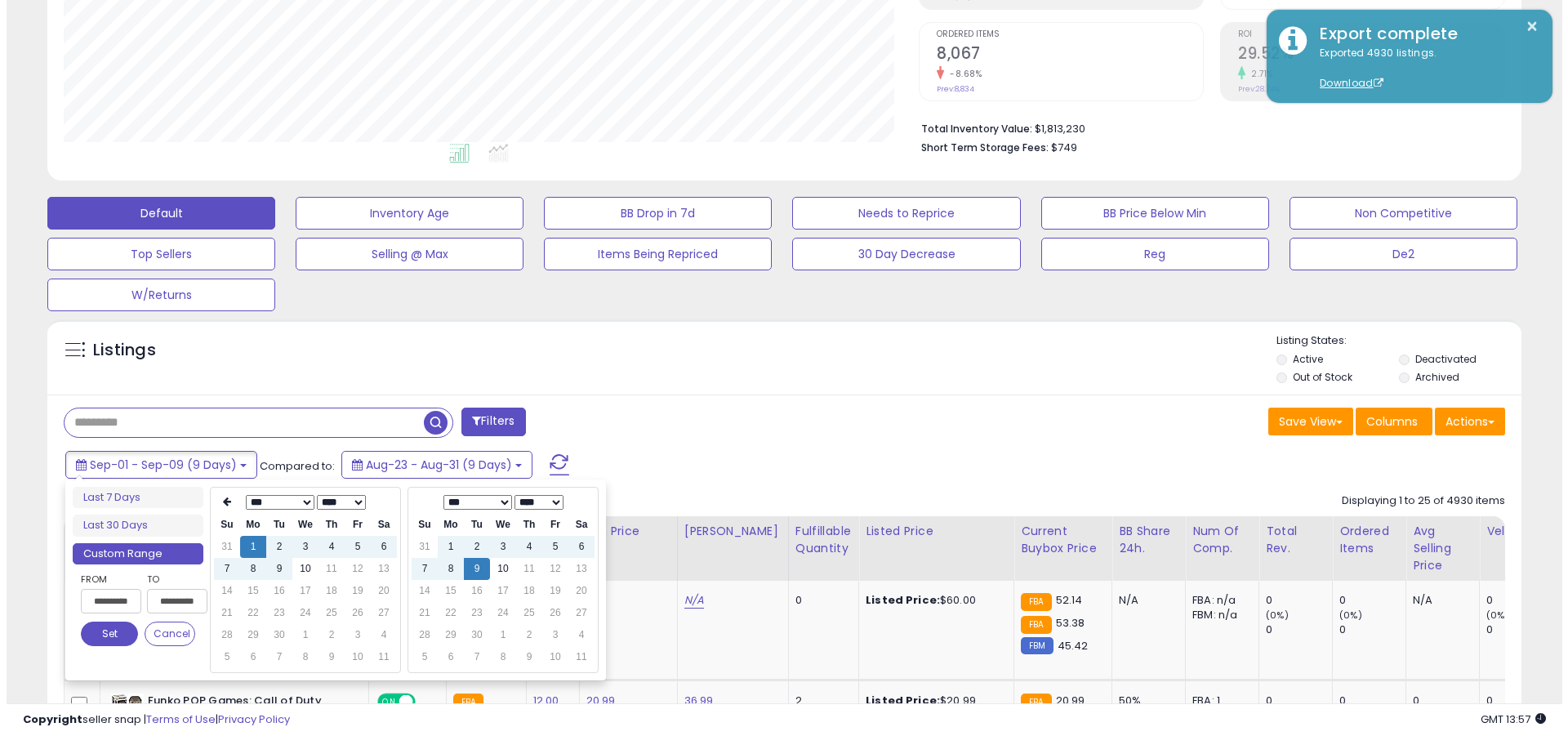
scroll to position [0, 4]
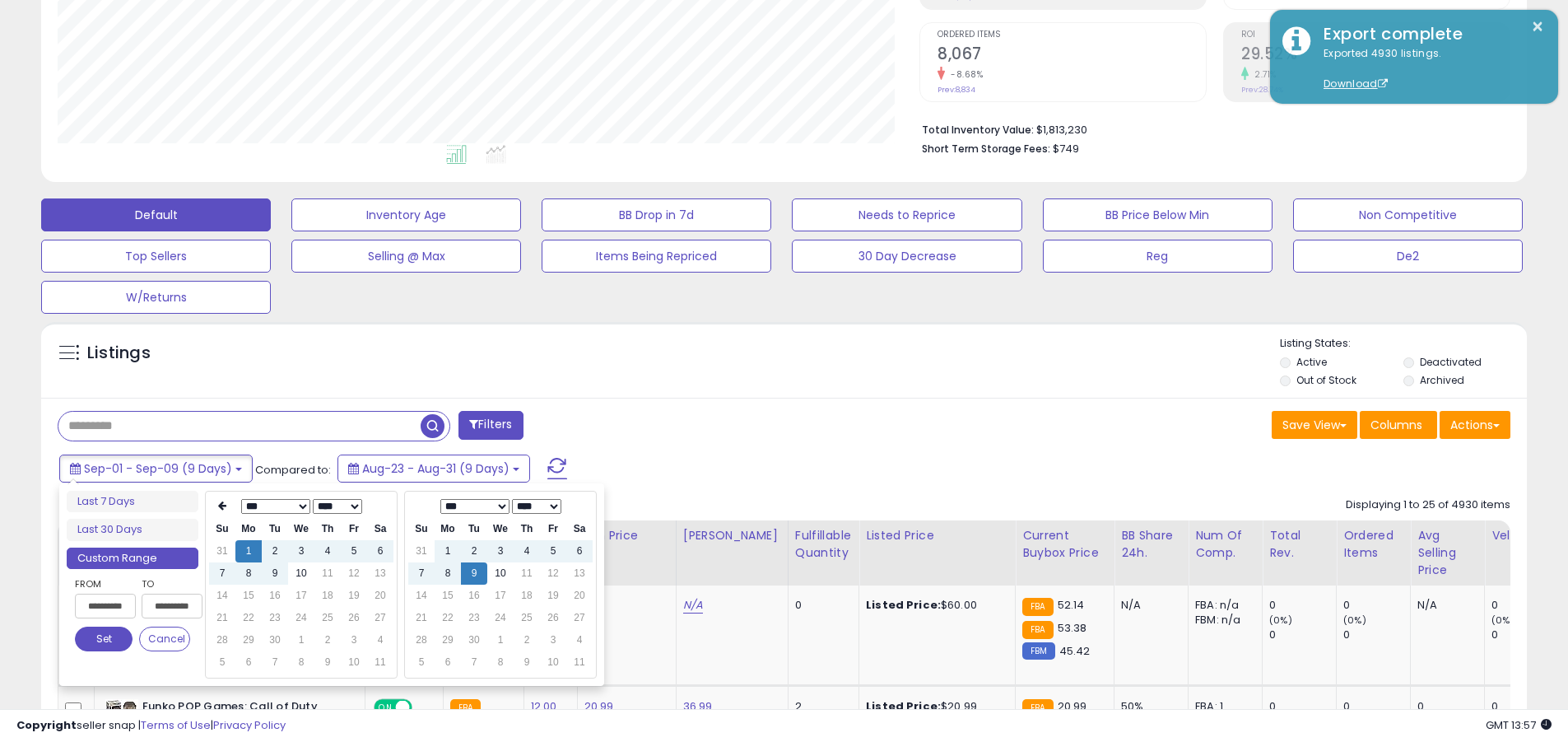
click at [103, 639] on button "Set" at bounding box center [103, 639] width 58 height 25
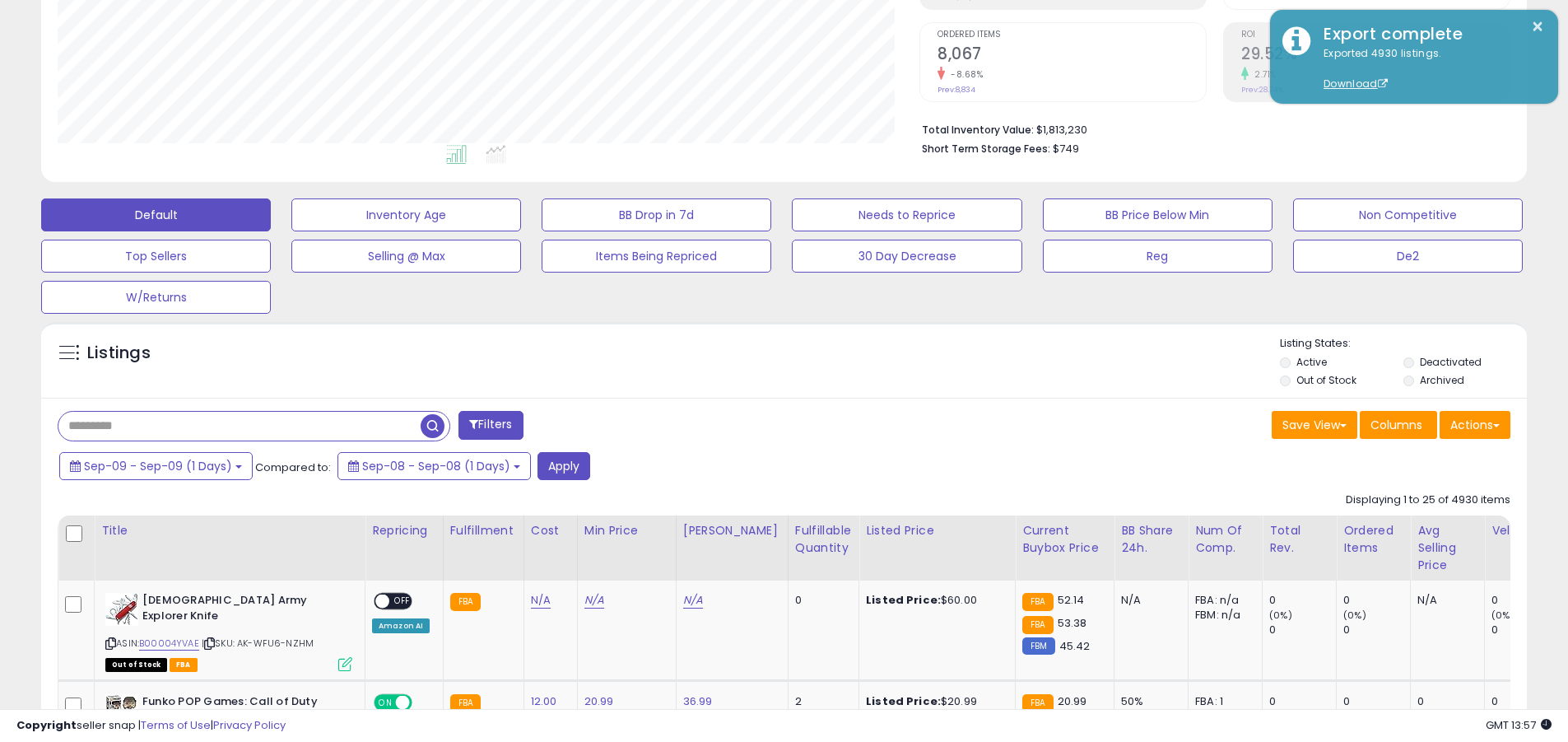
click at [239, 425] on input "text" at bounding box center [239, 425] width 362 height 29
click at [560, 465] on button "Apply" at bounding box center [563, 465] width 53 height 28
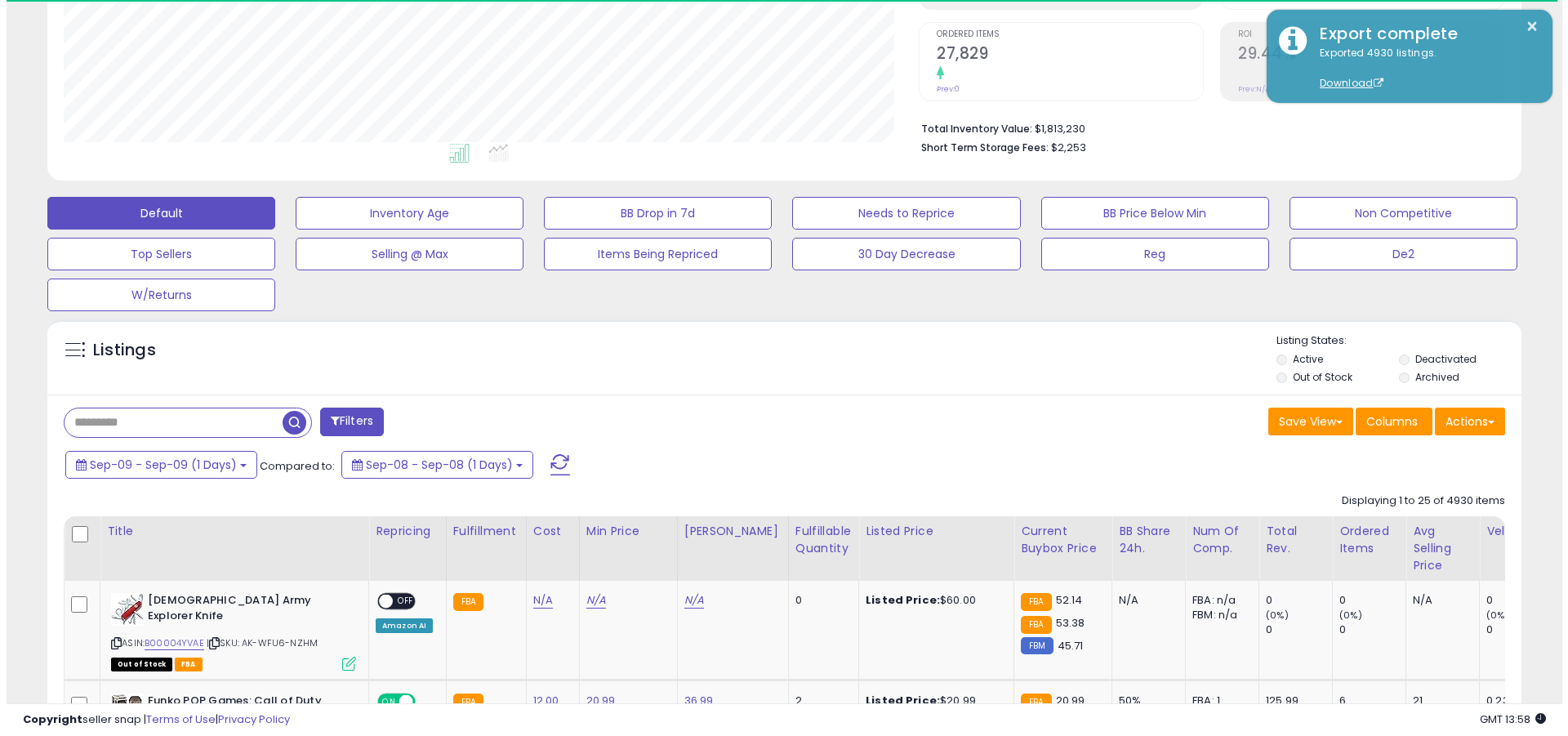
scroll to position [335, 855]
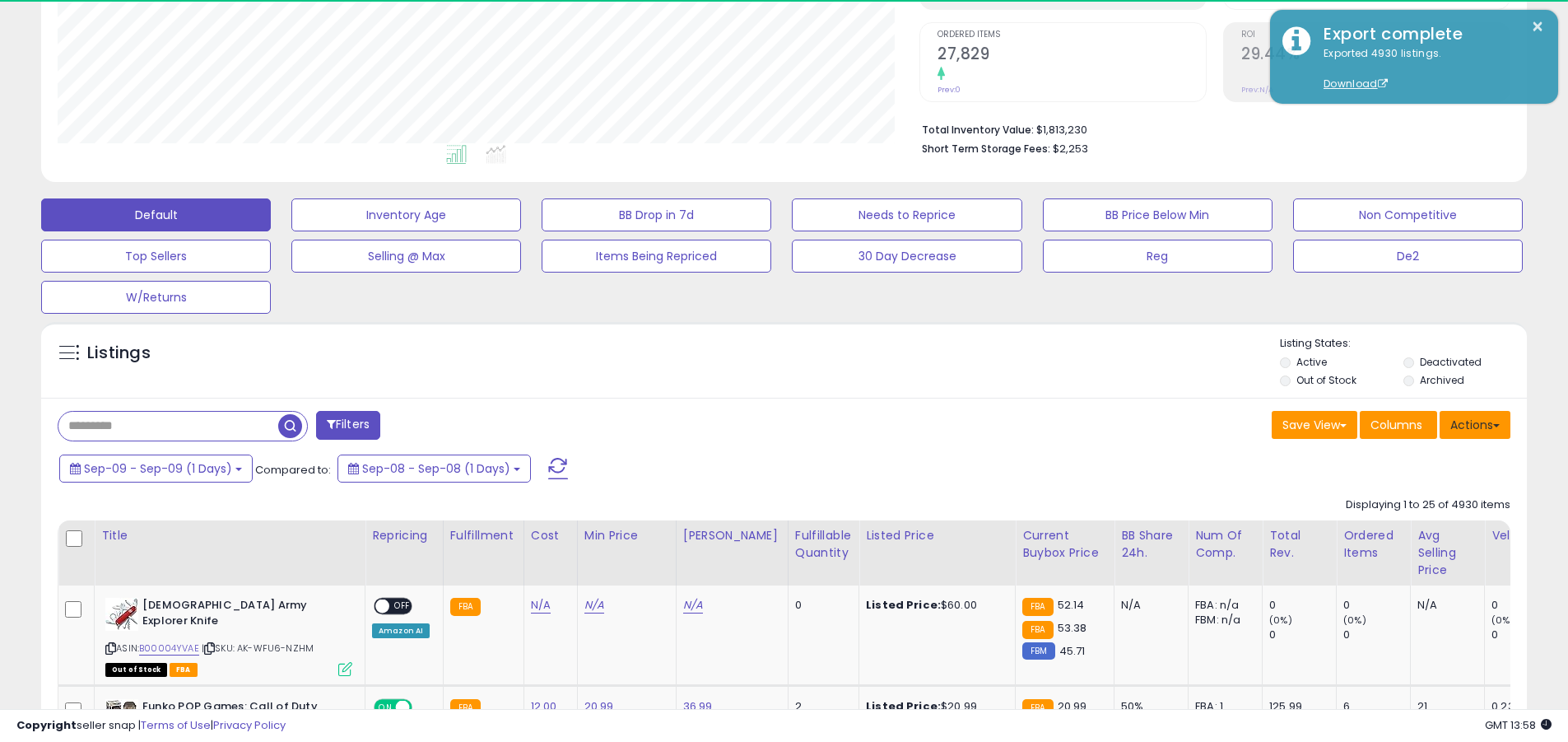
click at [764, 424] on button "Actions" at bounding box center [1475, 425] width 71 height 28
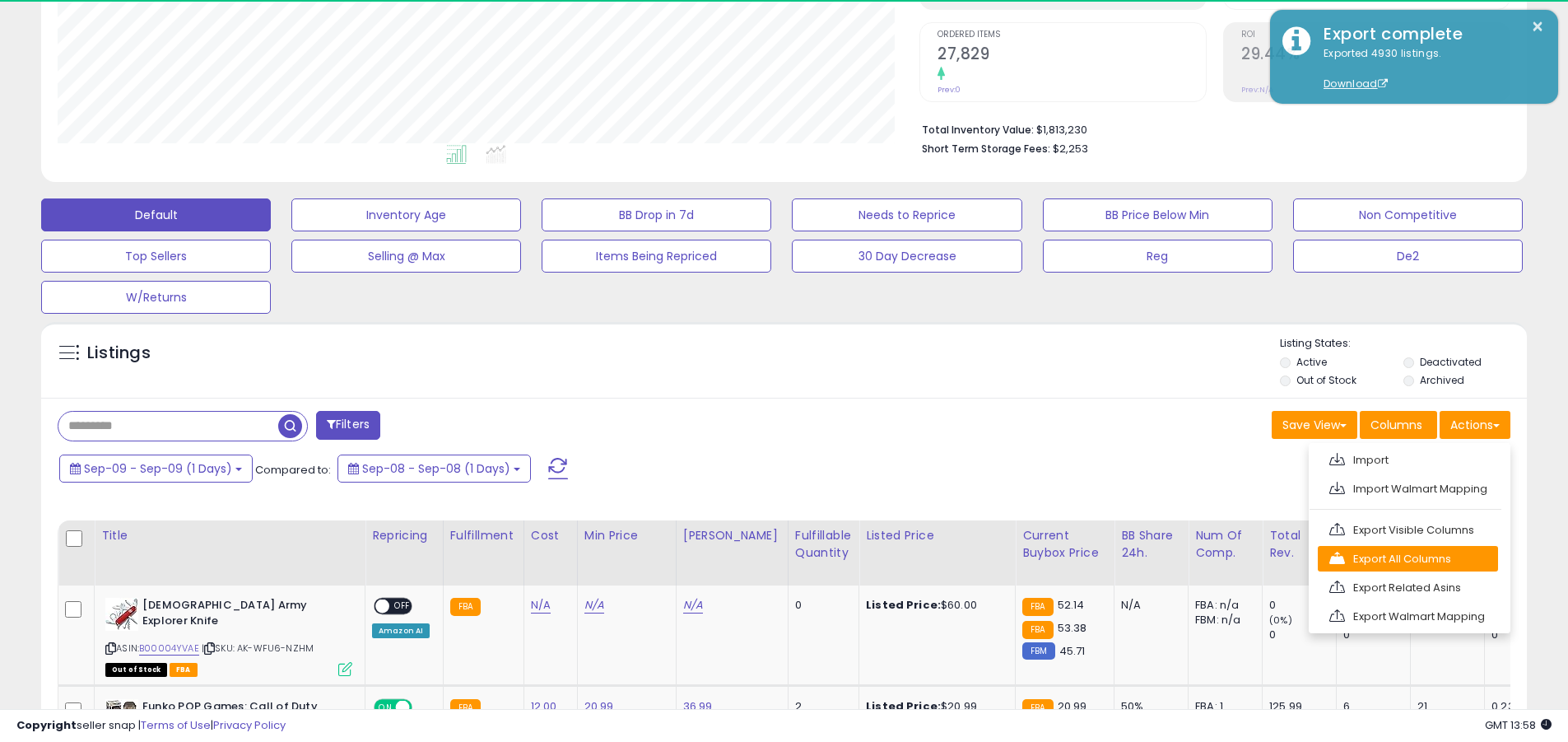
click at [764, 558] on link "Export All Columns" at bounding box center [1409, 558] width 181 height 25
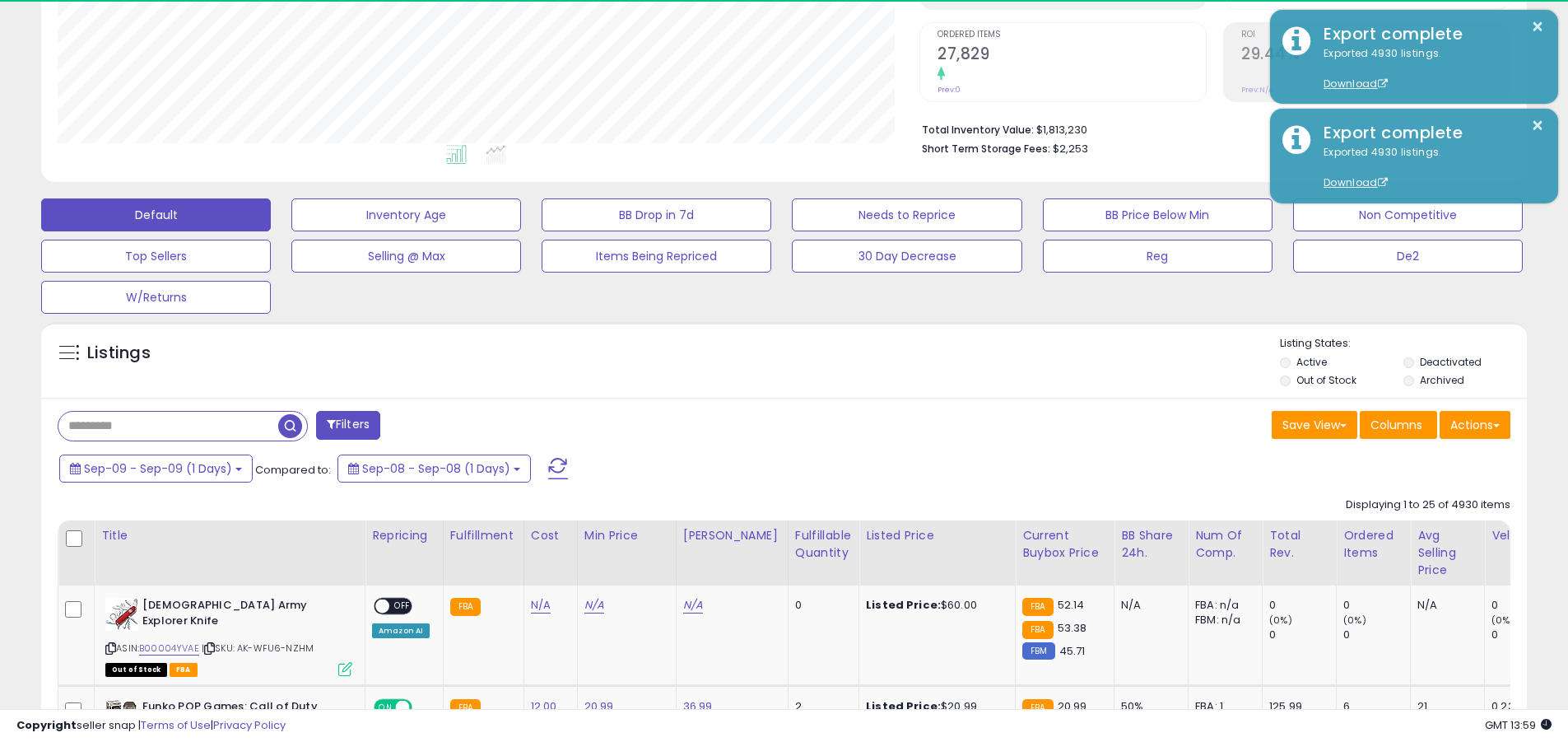
click at [764, 26] on button "×" at bounding box center [1538, 27] width 13 height 20
click at [168, 425] on input "text" at bounding box center [169, 425] width 220 height 29
click at [156, 467] on span "Sep-09 - Sep-09 (1 Days)" at bounding box center [157, 468] width 148 height 17
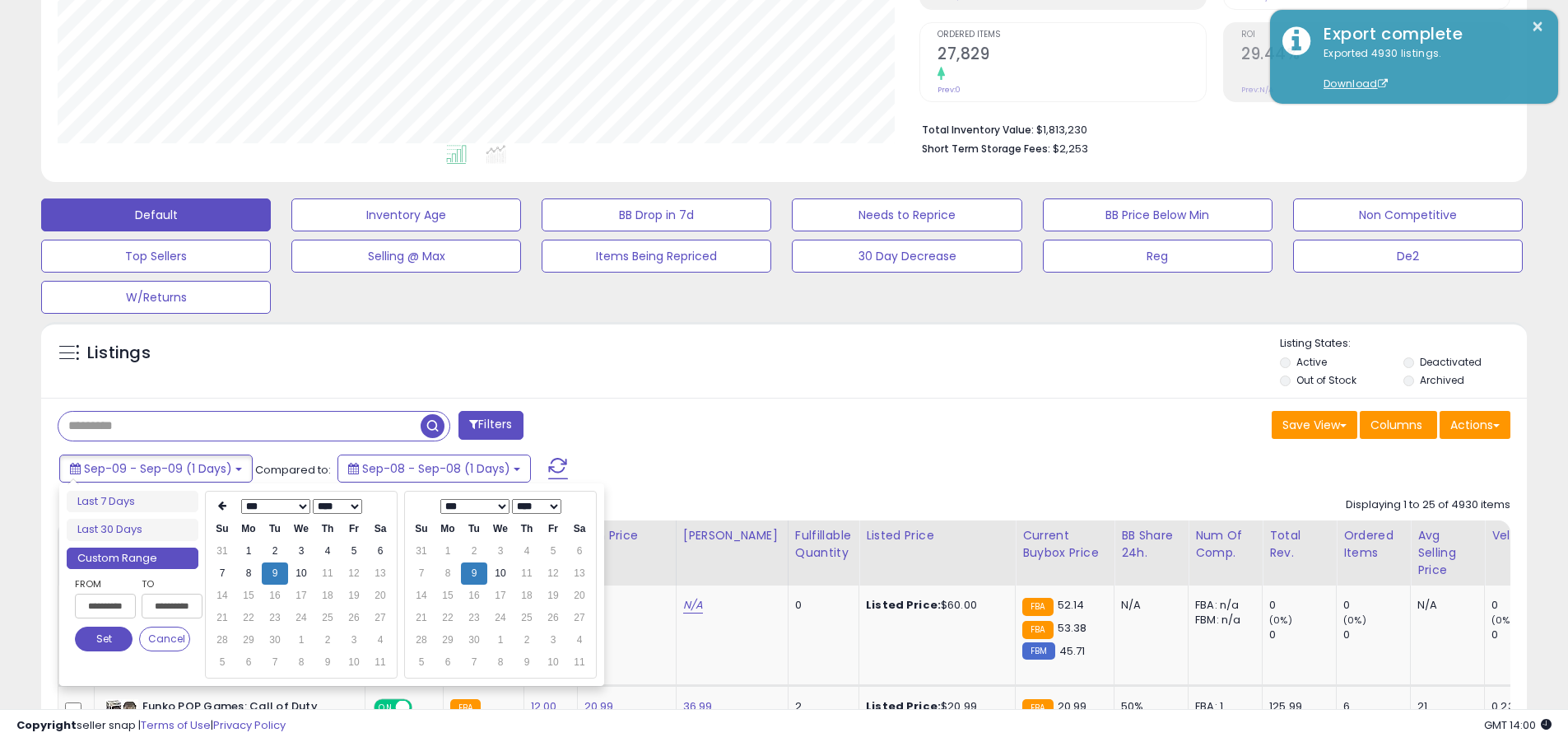
click at [105, 606] on input "**********" at bounding box center [104, 606] width 61 height 25
type input "**********"
click at [103, 639] on button "Set" at bounding box center [103, 639] width 58 height 25
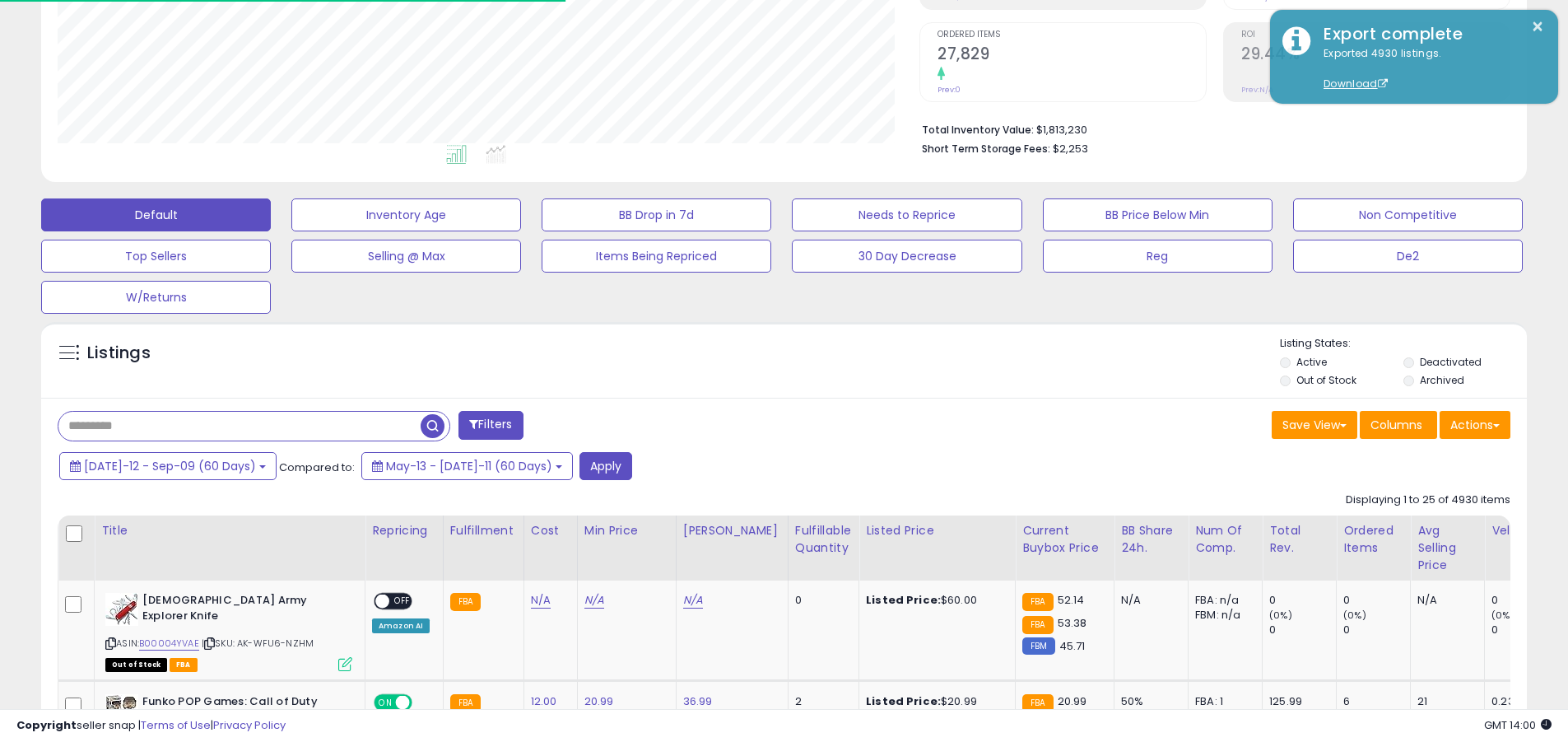
click at [239, 425] on input "text" at bounding box center [239, 425] width 362 height 29
click at [579, 465] on button "Apply" at bounding box center [605, 465] width 53 height 28
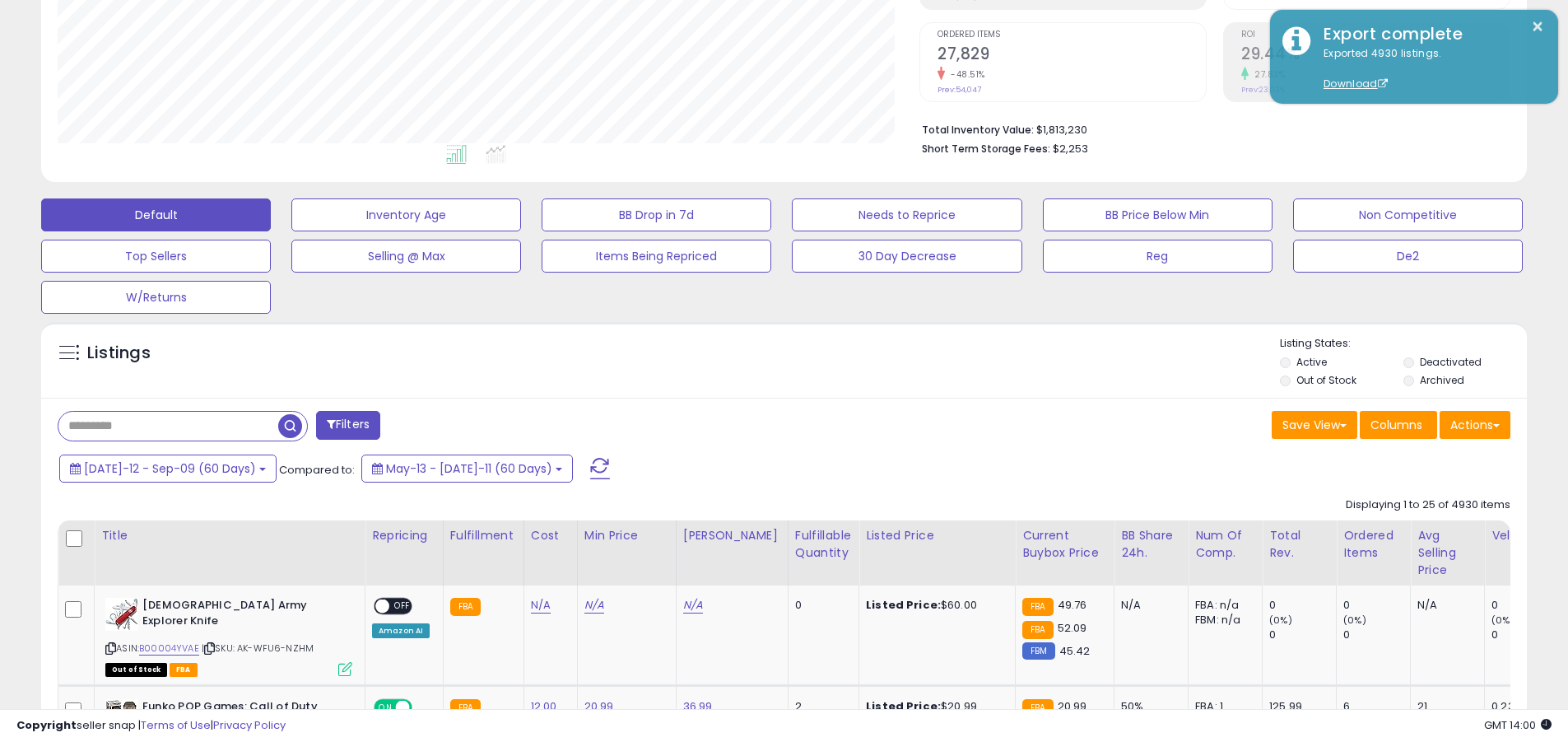
click at [764, 424] on button "Actions" at bounding box center [1475, 425] width 71 height 28
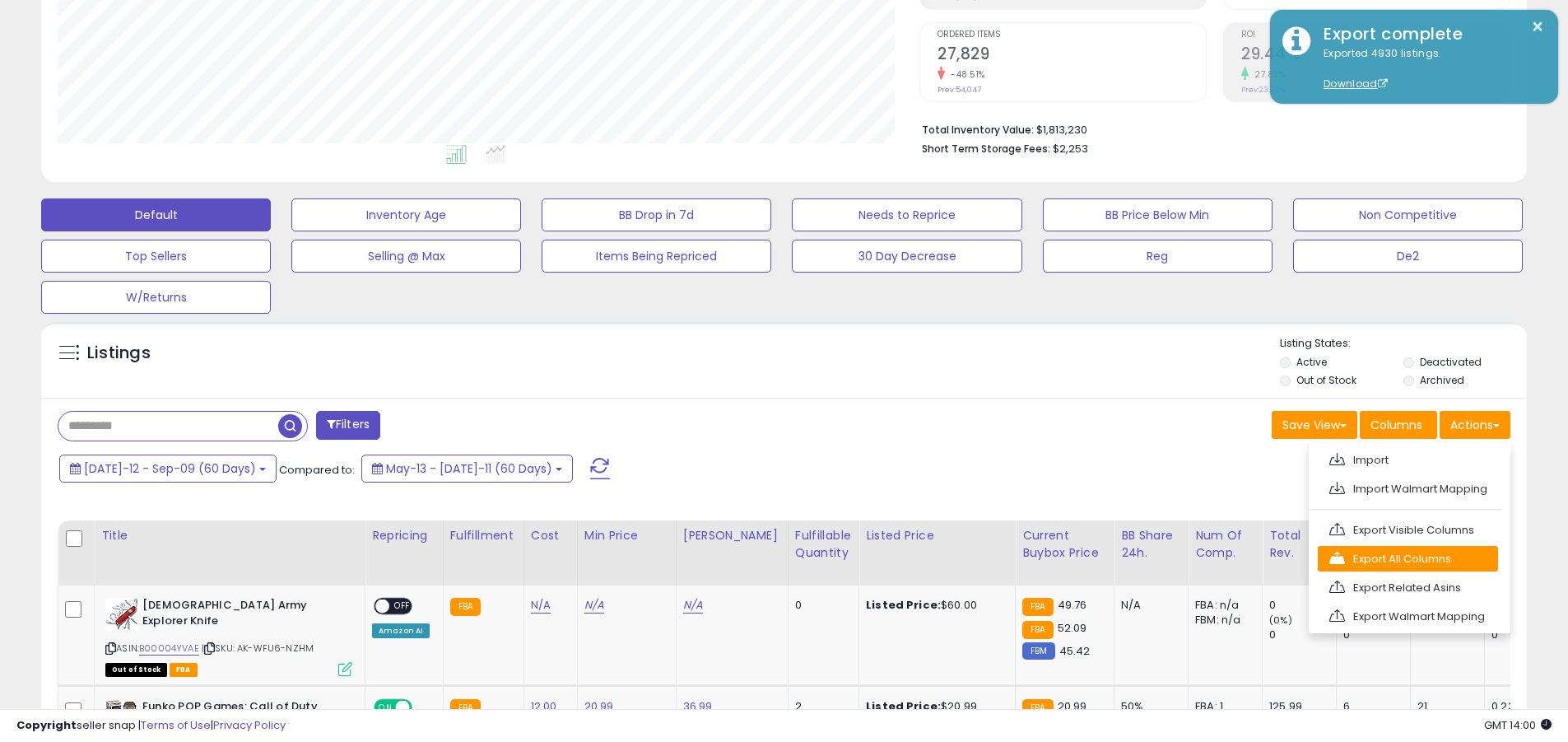
click at [764, 558] on link "Export All Columns" at bounding box center [1409, 558] width 181 height 25
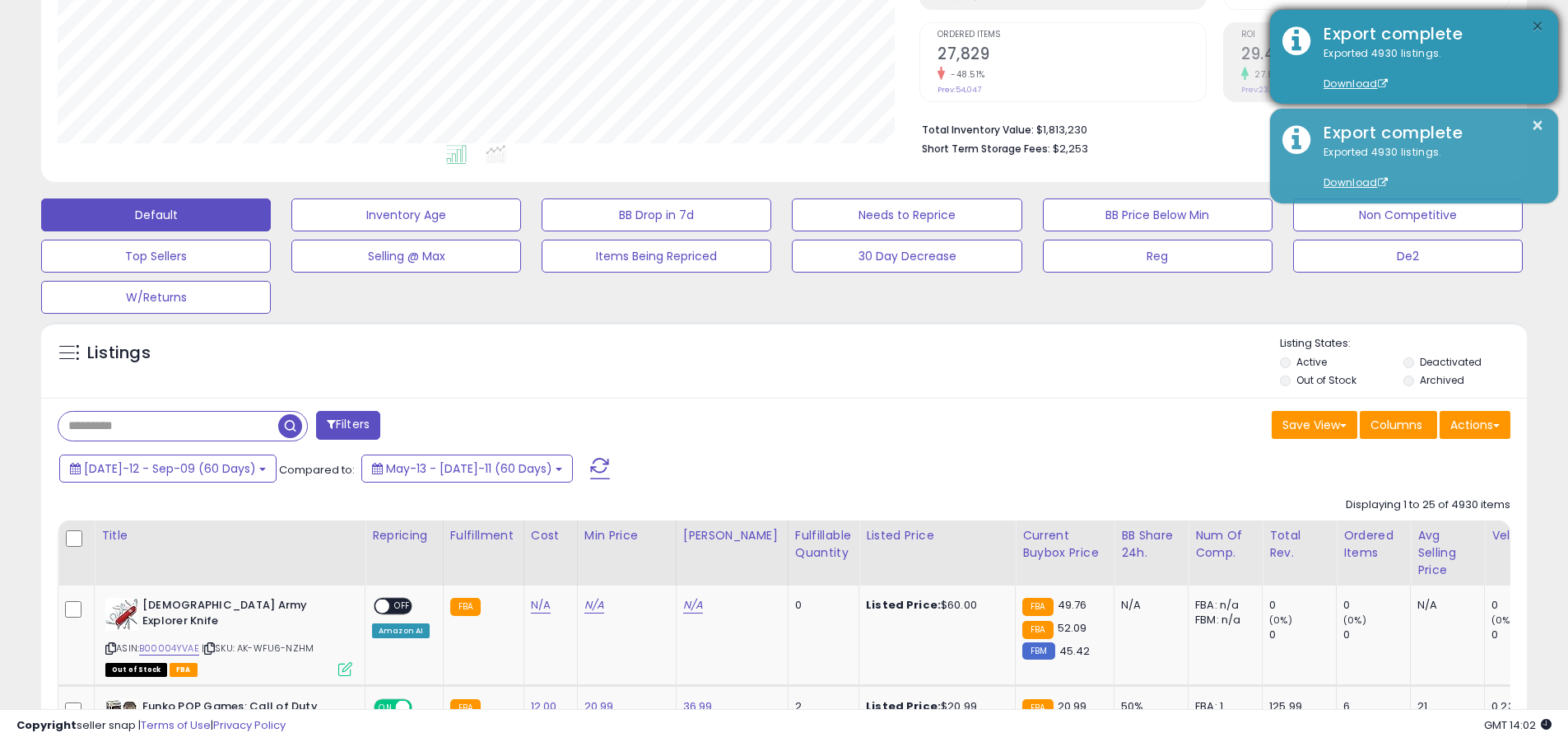
click at [764, 26] on button "×" at bounding box center [1538, 27] width 13 height 20
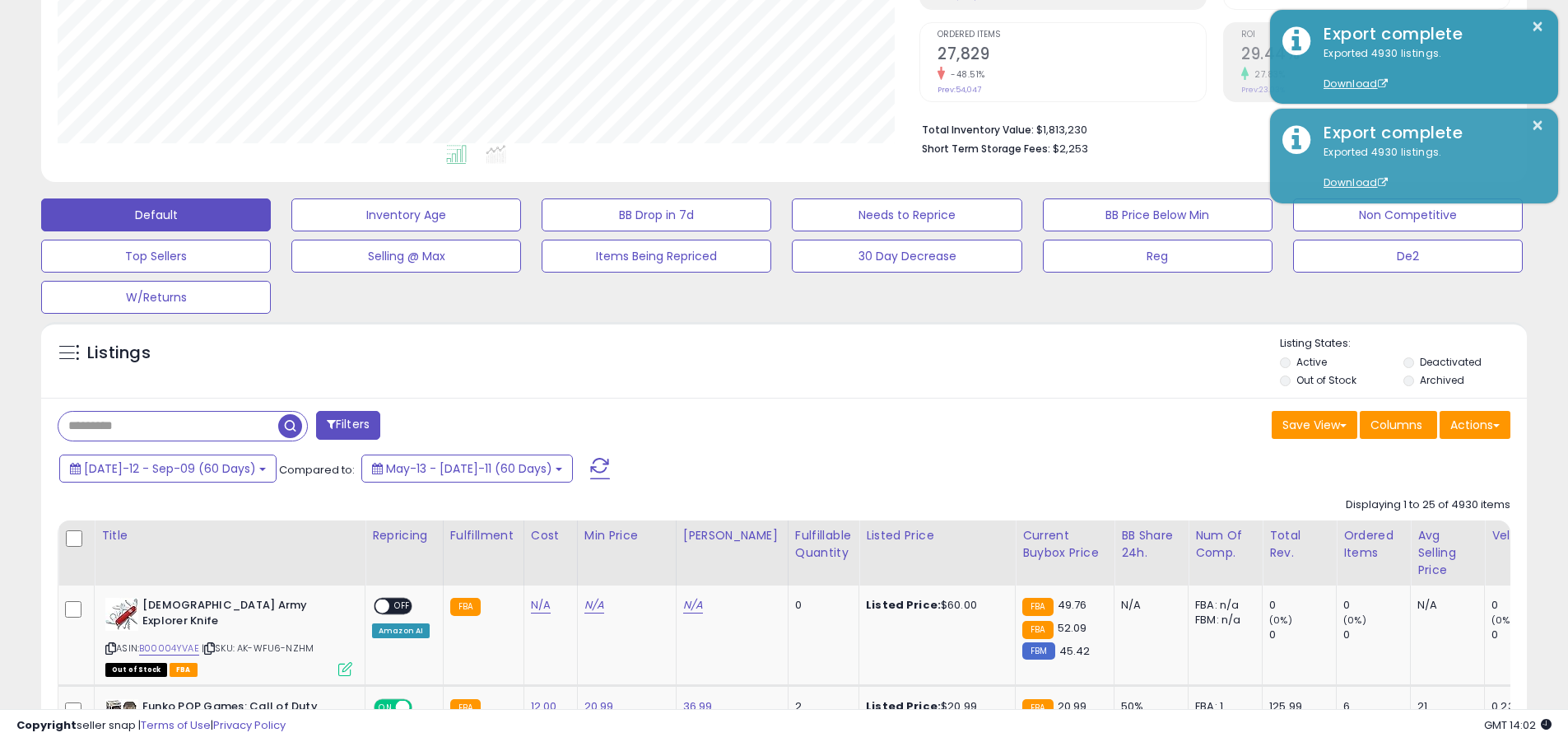
click at [168, 425] on input "text" at bounding box center [169, 425] width 220 height 29
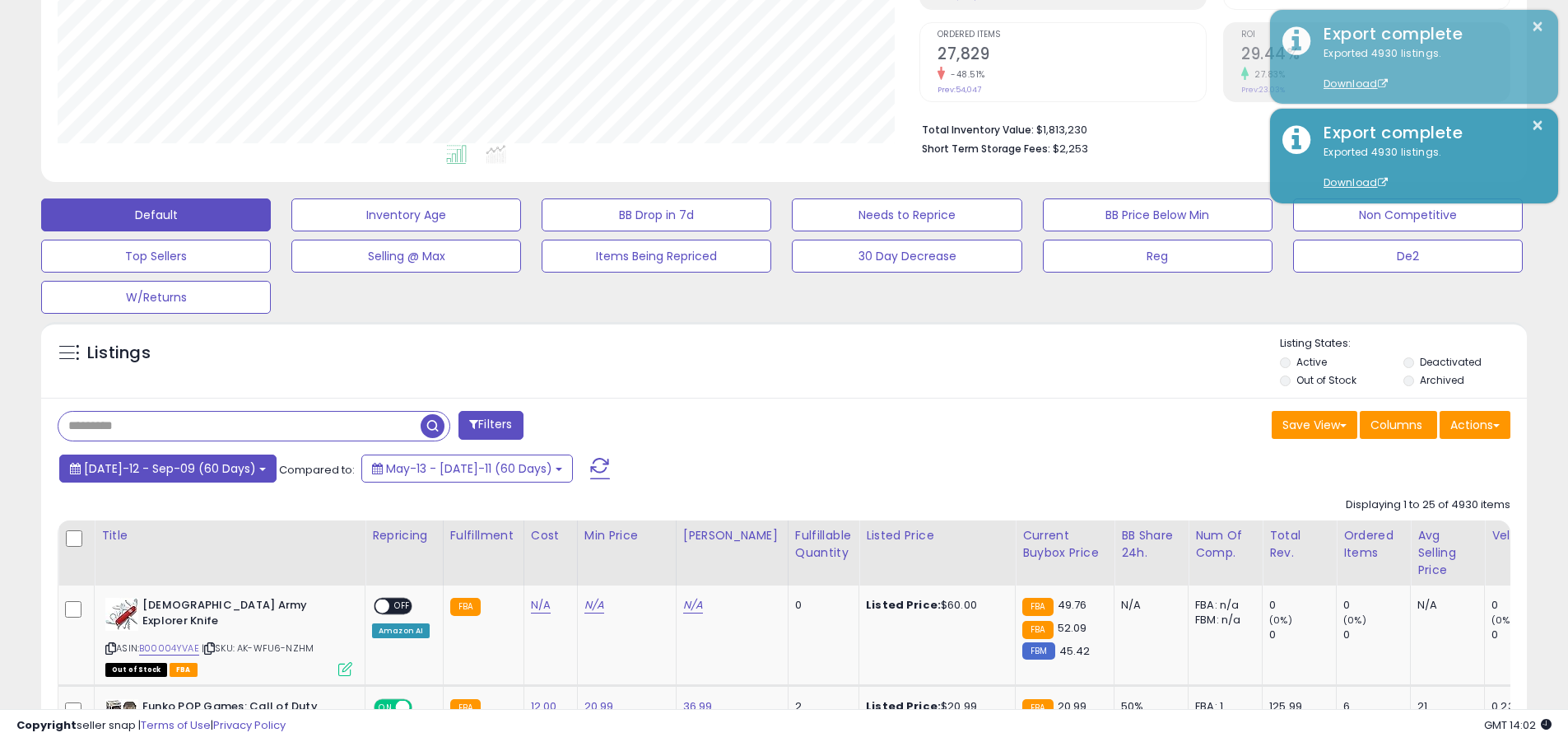
click at [157, 467] on span "Jul-12 - Sep-09 (60 Days)" at bounding box center [169, 468] width 172 height 17
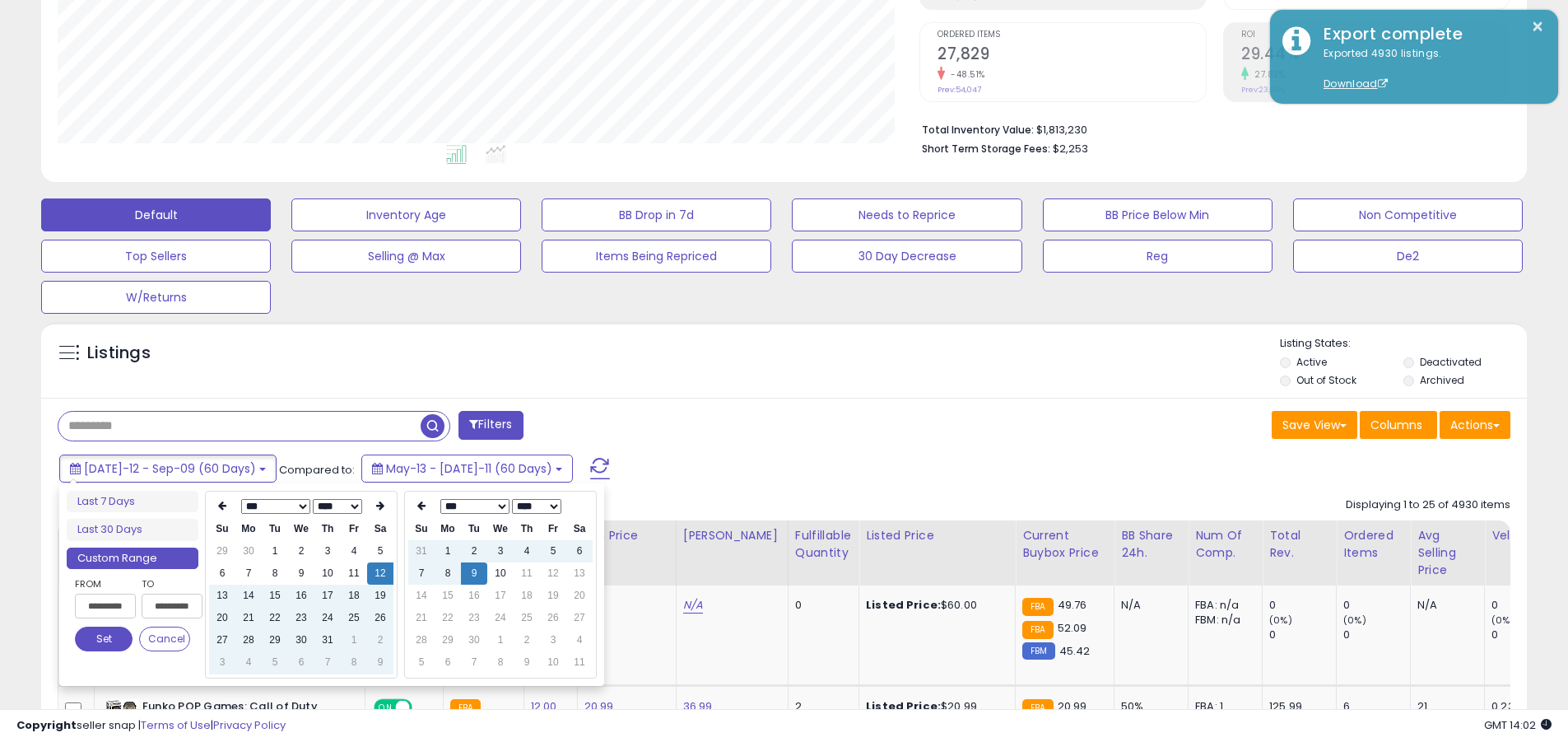
click at [105, 606] on input "**********" at bounding box center [104, 606] width 61 height 25
type input "**********"
click at [103, 639] on button "Set" at bounding box center [103, 639] width 58 height 25
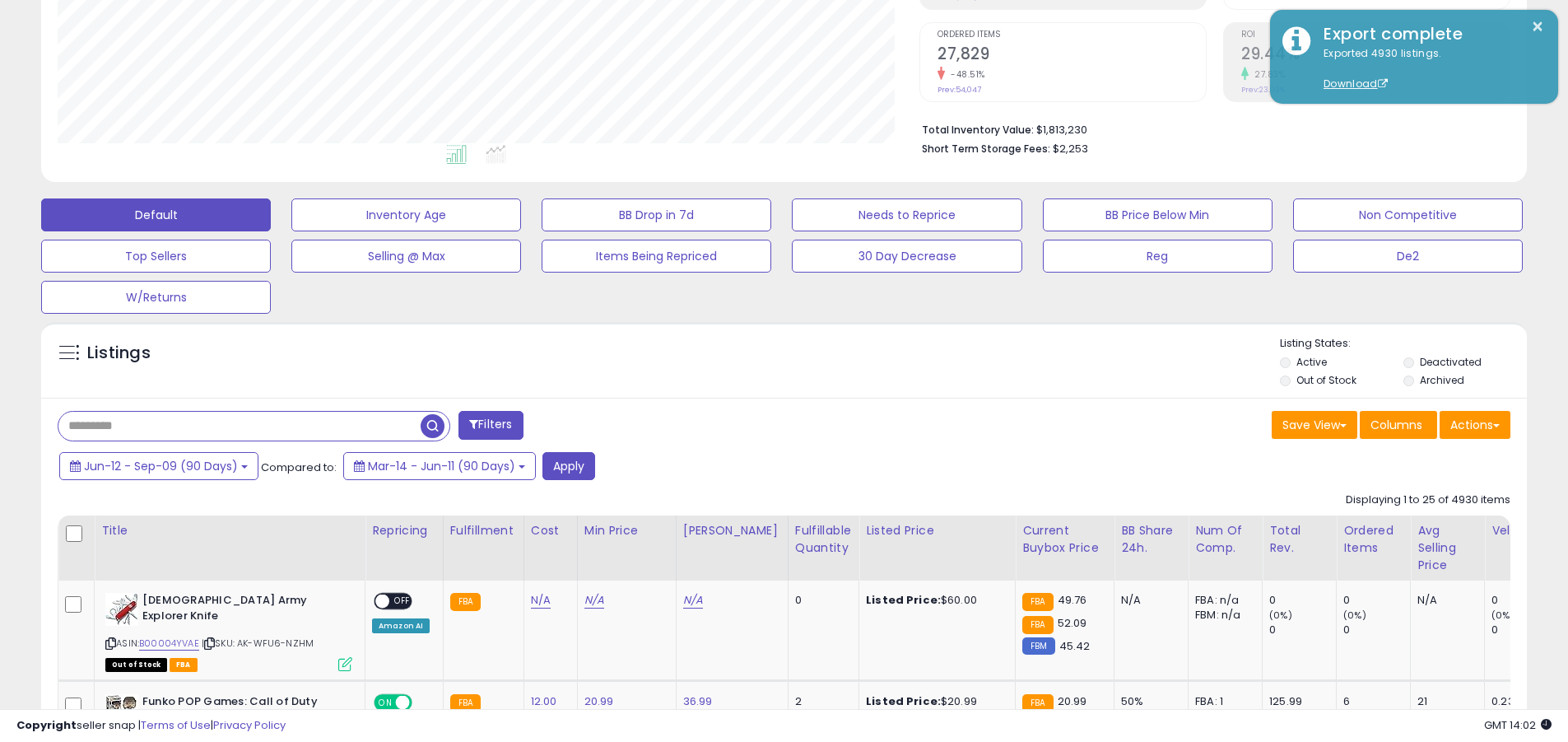
click at [239, 425] on input "text" at bounding box center [239, 425] width 362 height 29
click at [565, 465] on button "Apply" at bounding box center [569, 465] width 53 height 28
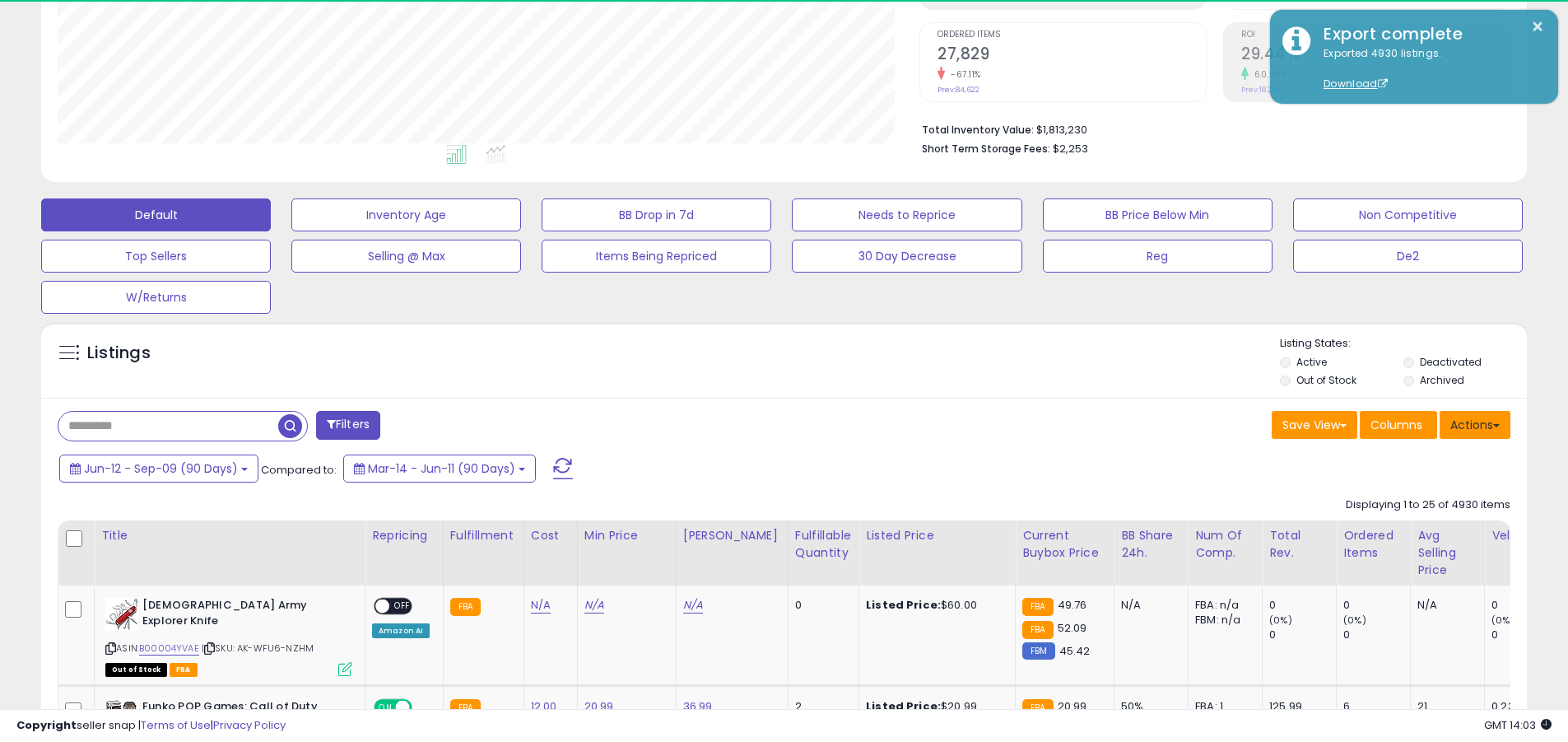
click at [764, 424] on button "Actions" at bounding box center [1475, 425] width 71 height 28
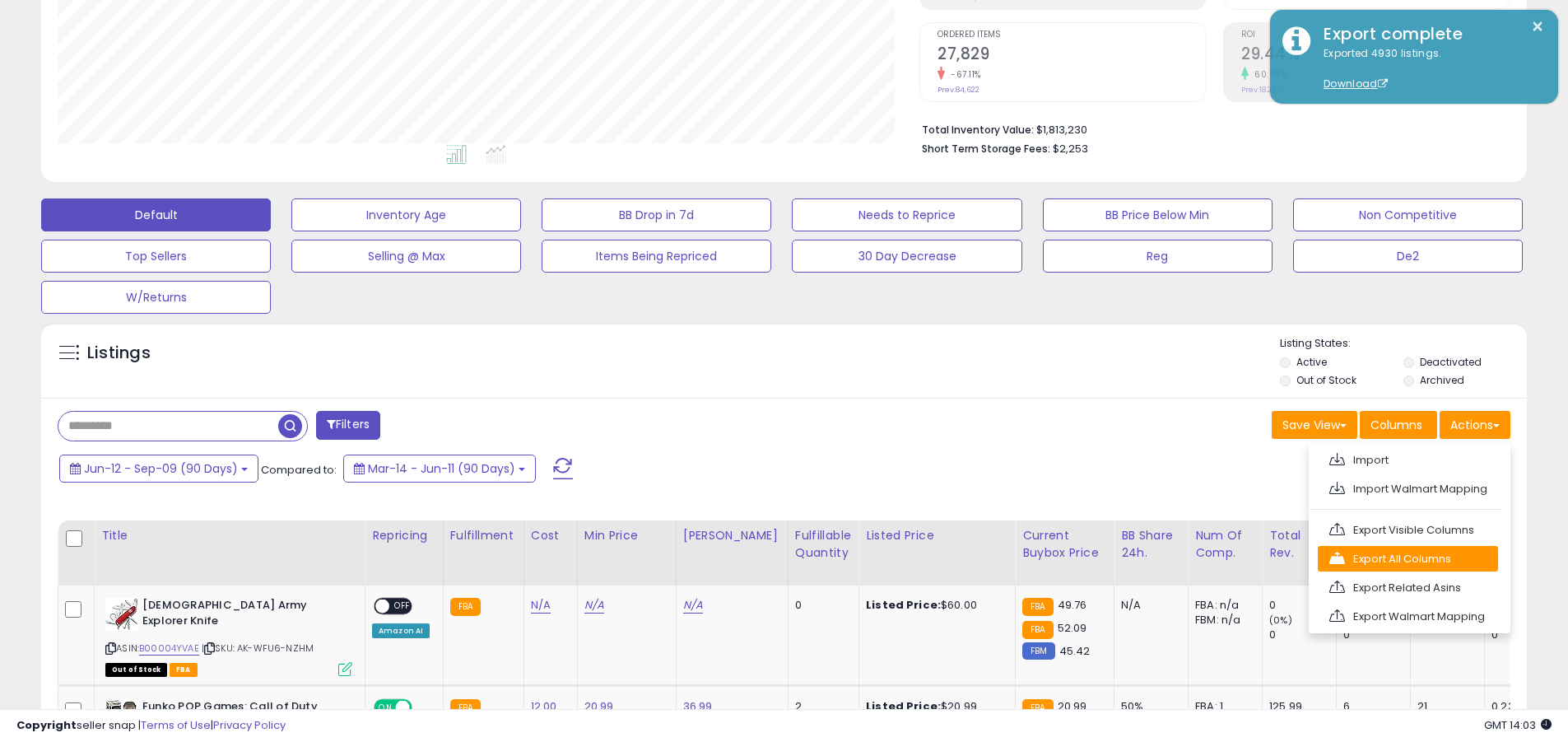
click at [764, 558] on link "Export All Columns" at bounding box center [1409, 558] width 181 height 25
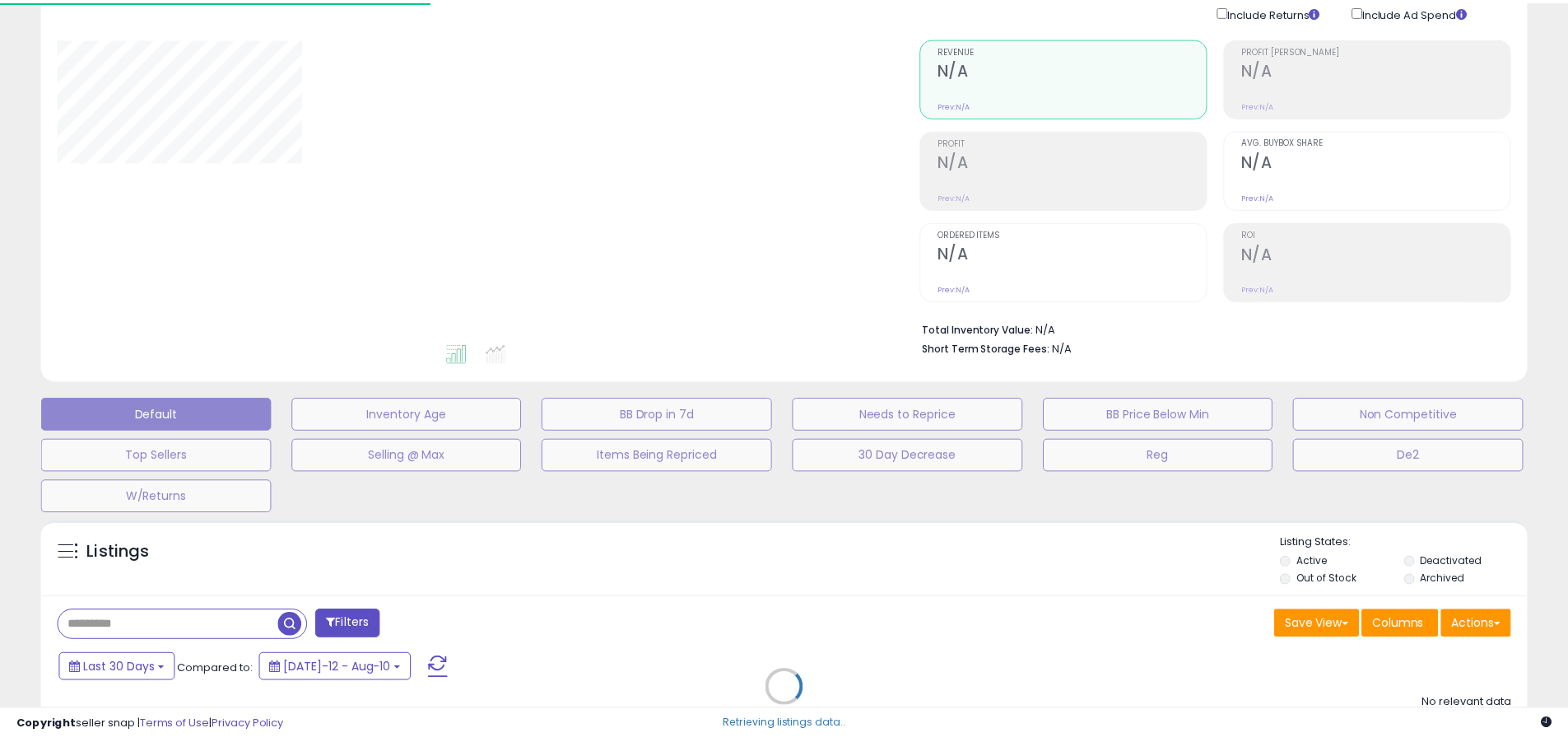
scroll to position [70, 0]
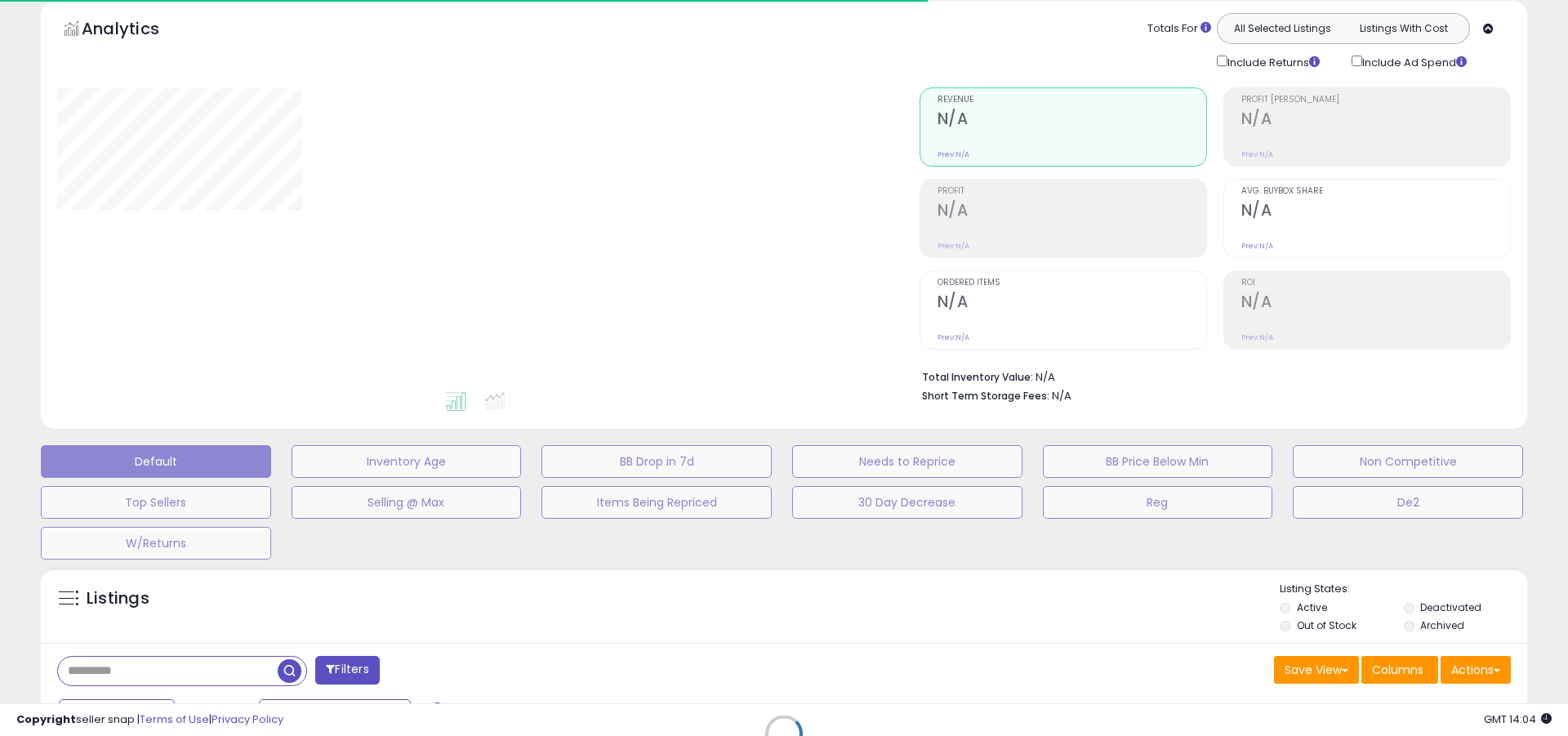
click at [784, 214] on div at bounding box center [476, 238] width 838 height 302
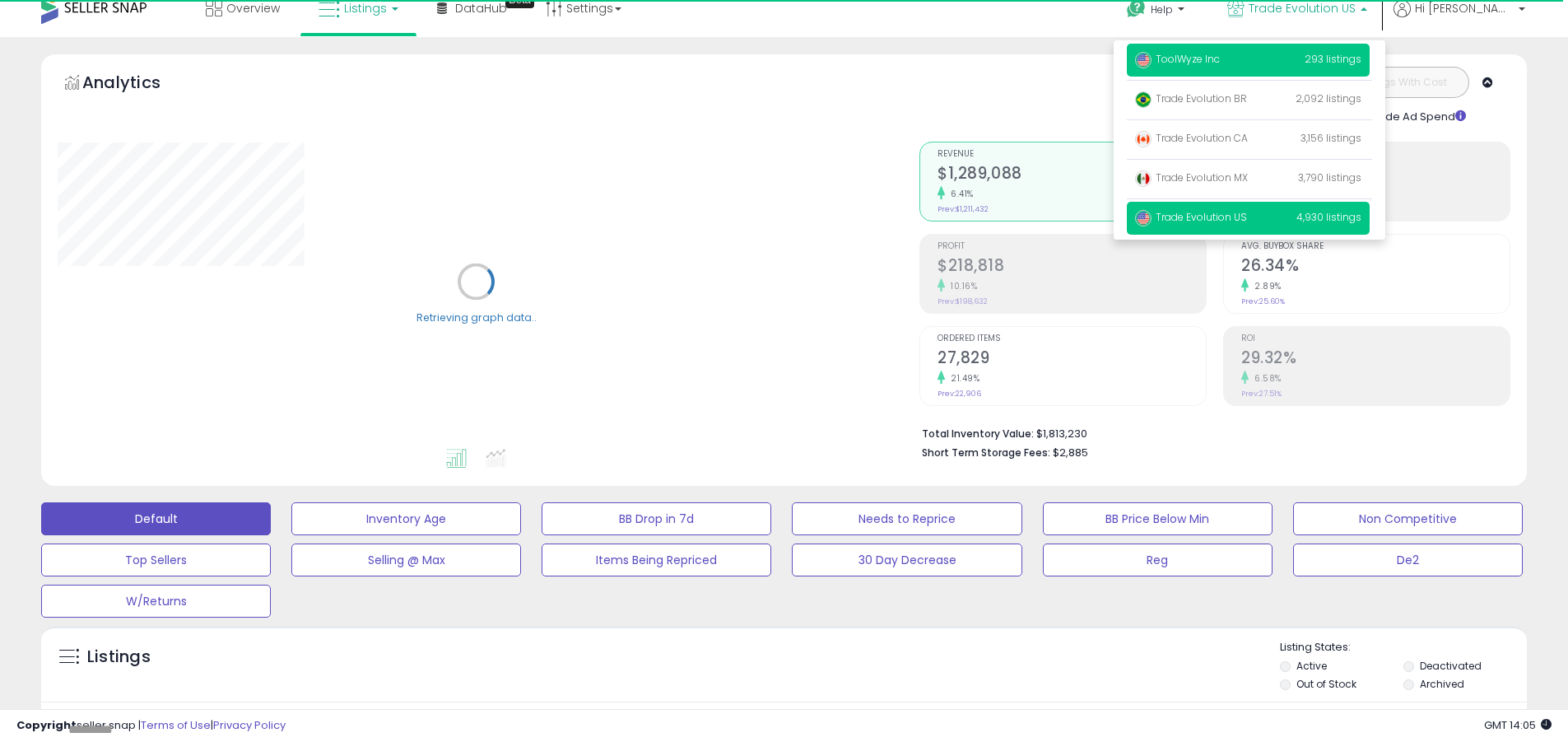
click at [1220, 59] on span "ToolWyze Inc" at bounding box center [1177, 59] width 85 height 14
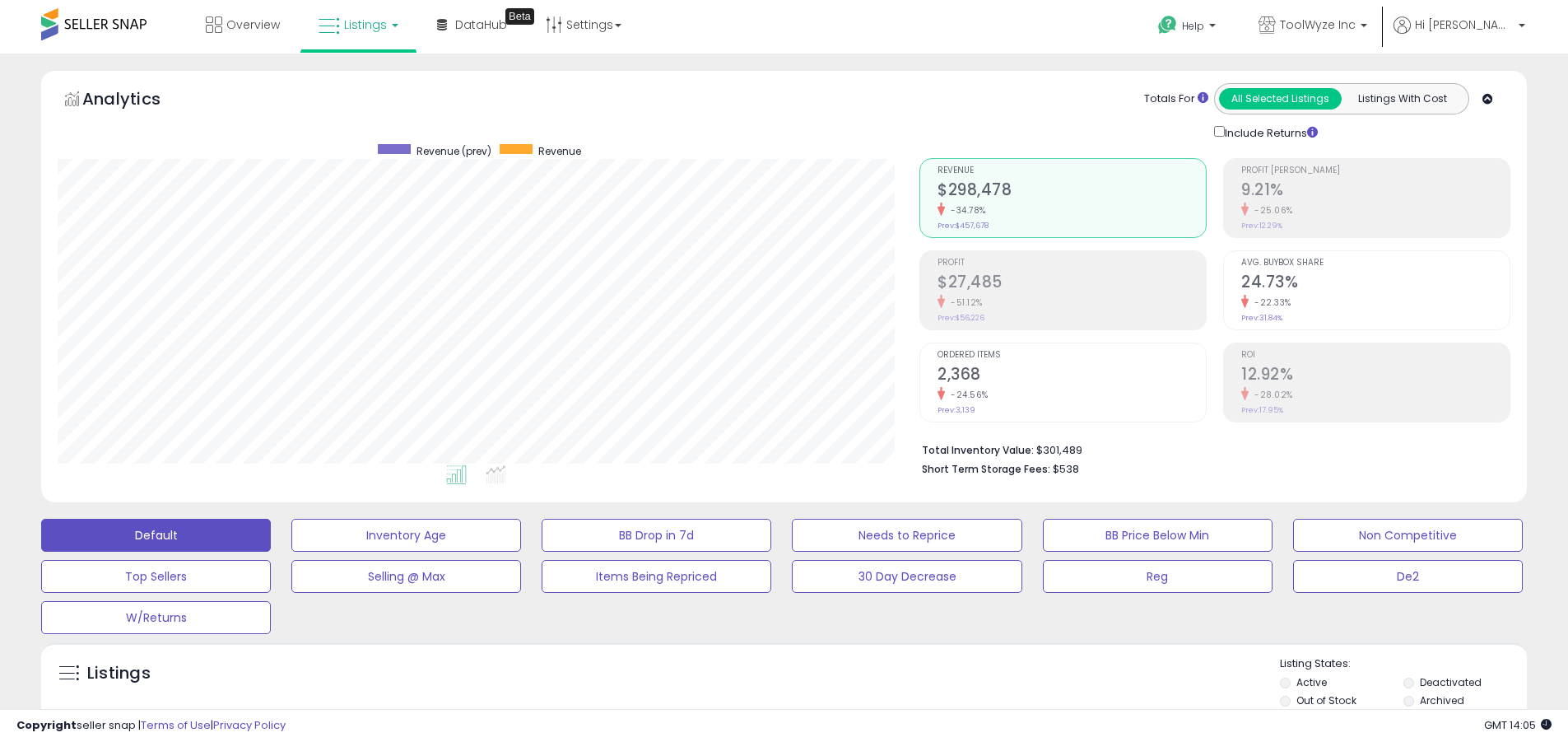
scroll to position [338, 862]
click at [1451, 681] on label "Deactivated" at bounding box center [1451, 681] width 61 height 14
click at [1442, 700] on label "Archived" at bounding box center [1442, 699] width 45 height 14
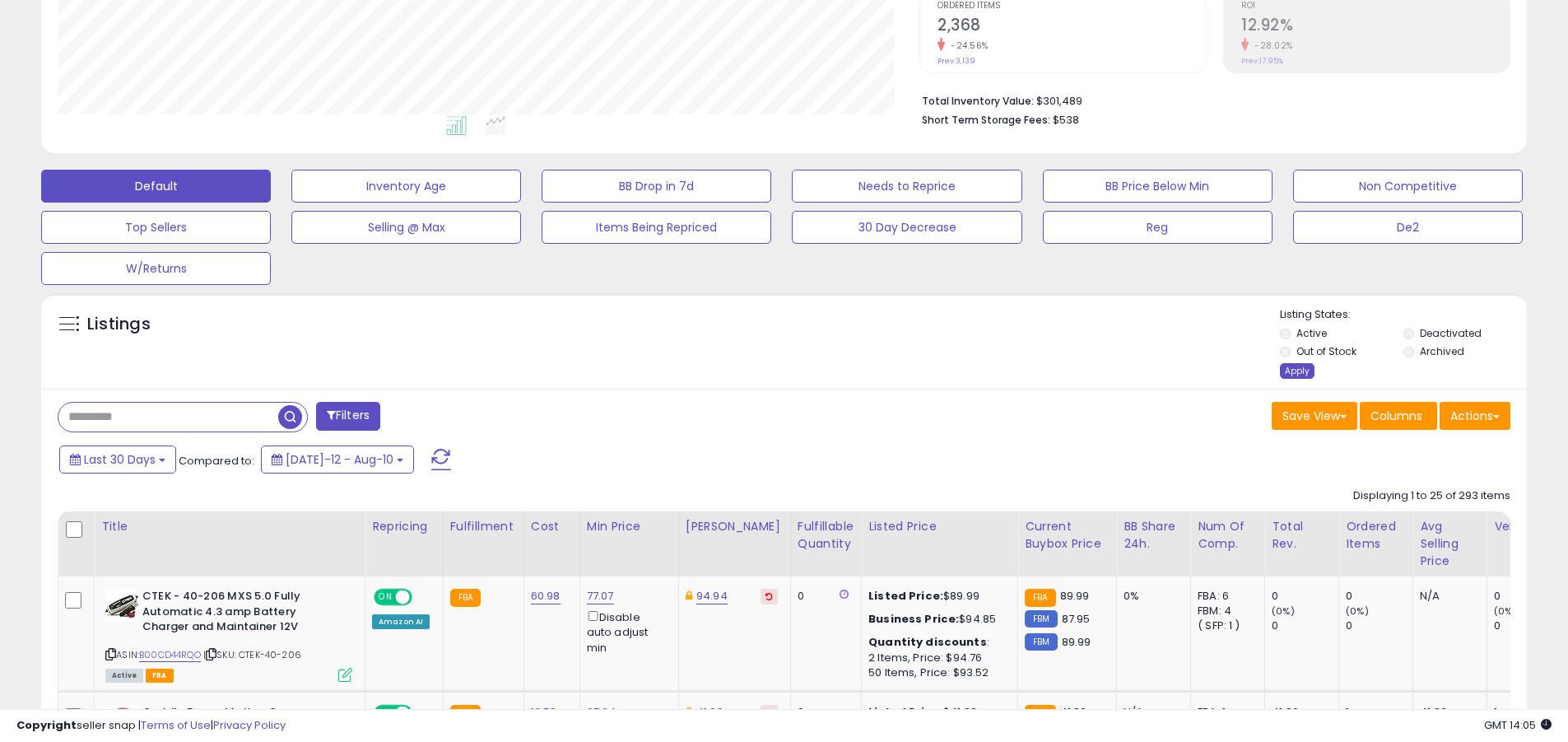
click at [1297, 371] on div "Apply" at bounding box center [1297, 371] width 34 height 16
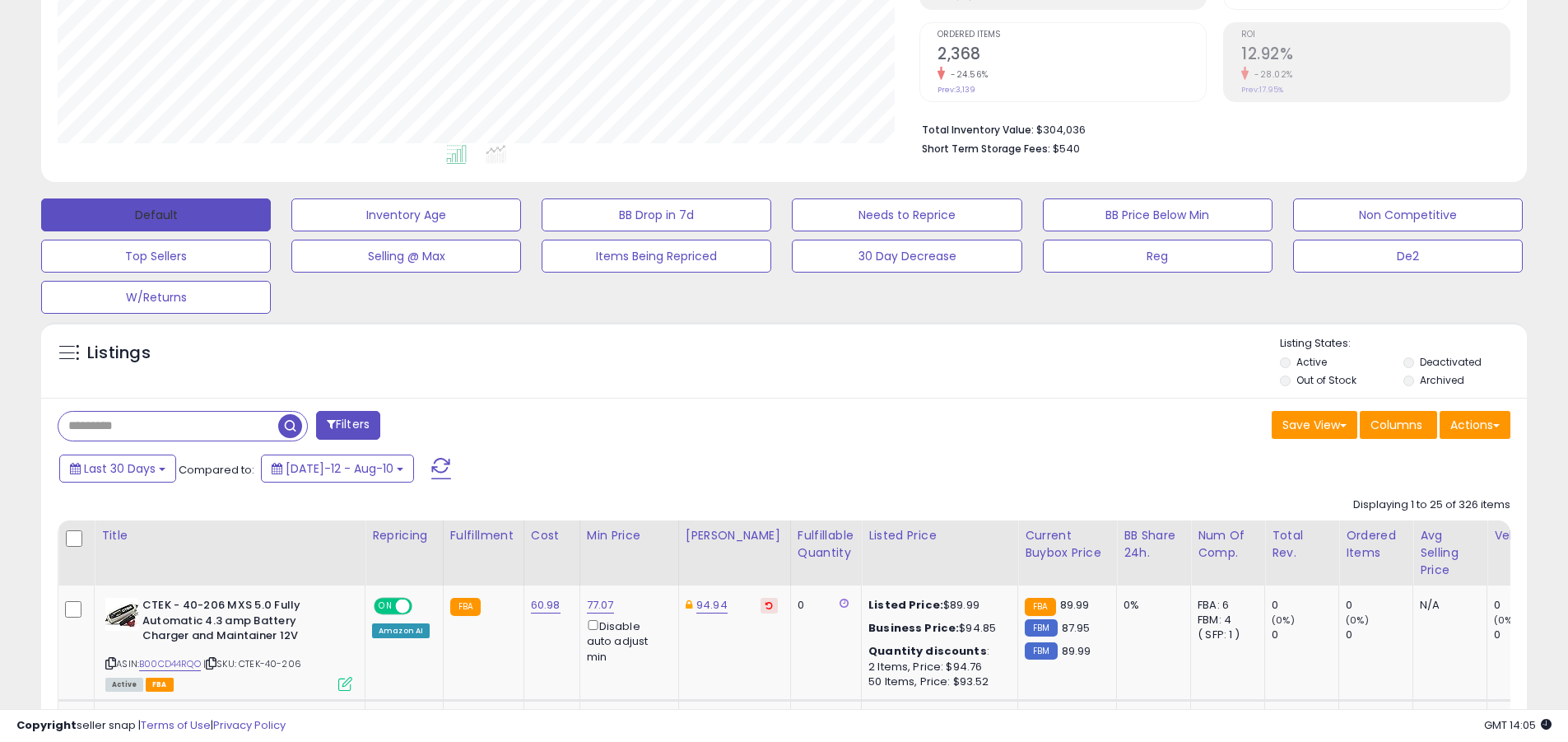
click at [155, 214] on button "Default" at bounding box center [155, 214] width 230 height 33
click at [431, 458] on span at bounding box center [440, 468] width 20 height 21
click at [168, 425] on input "text" at bounding box center [169, 425] width 220 height 29
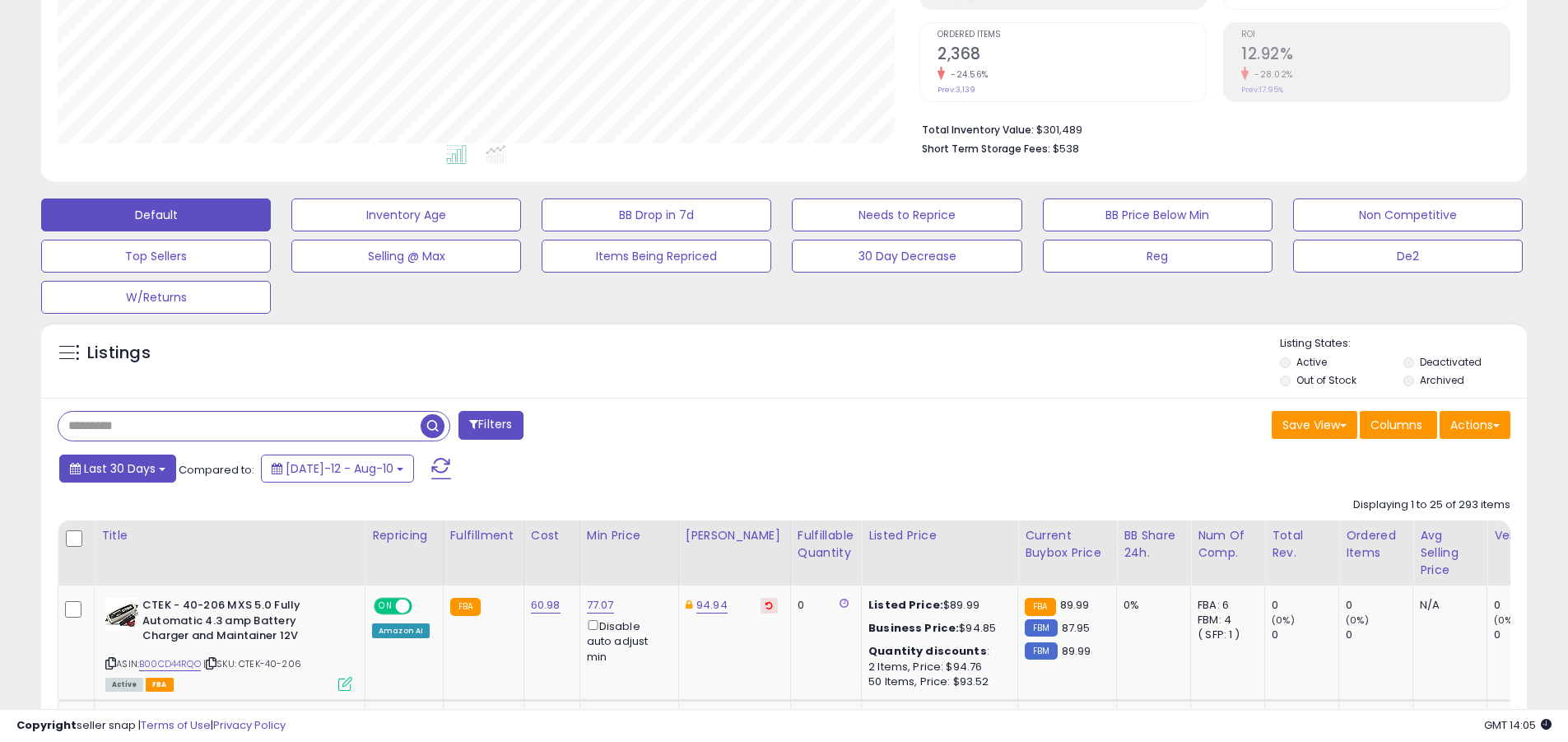
click at [117, 467] on span "Last 30 Days" at bounding box center [119, 468] width 72 height 17
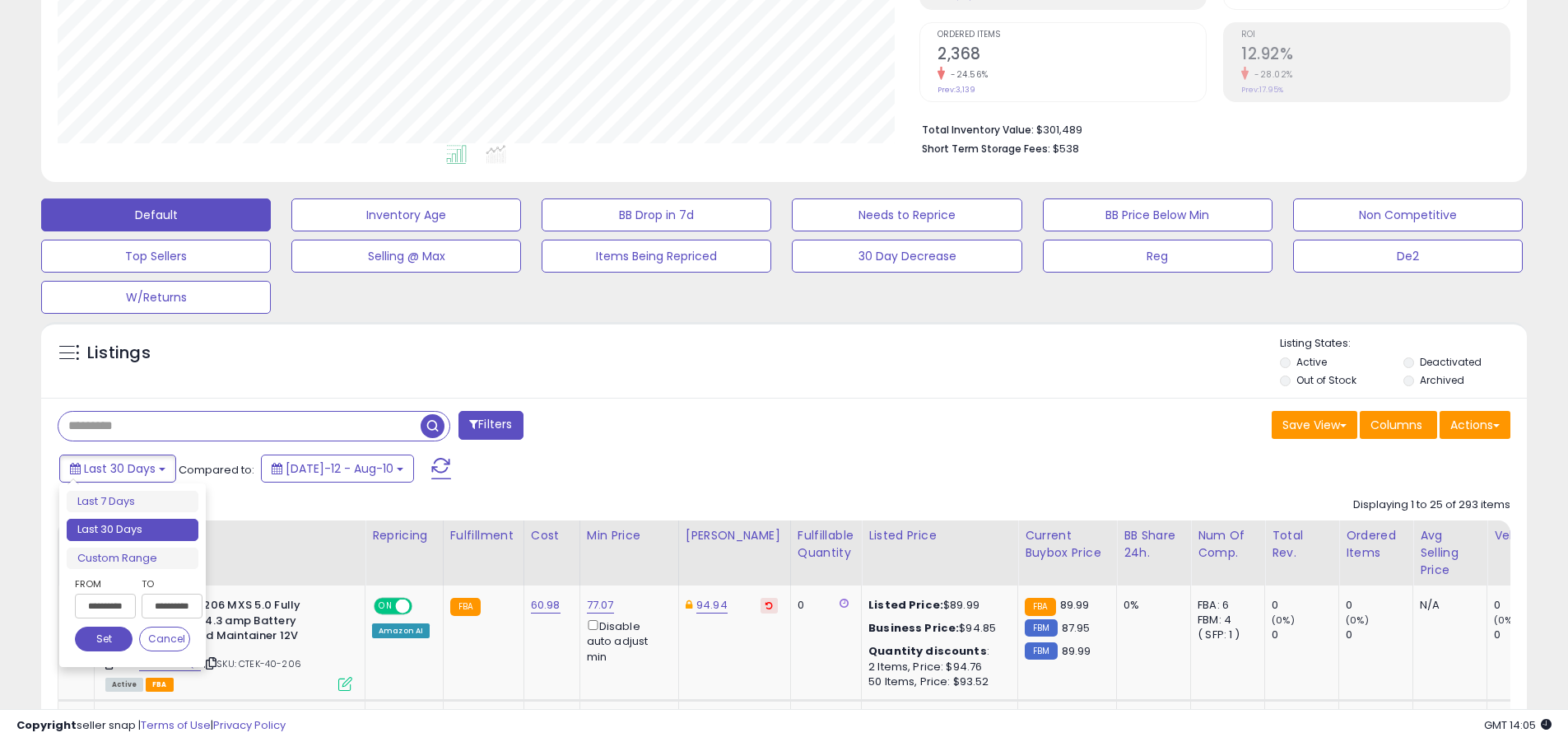
click at [132, 530] on li "Last 30 Days" at bounding box center [132, 530] width 131 height 22
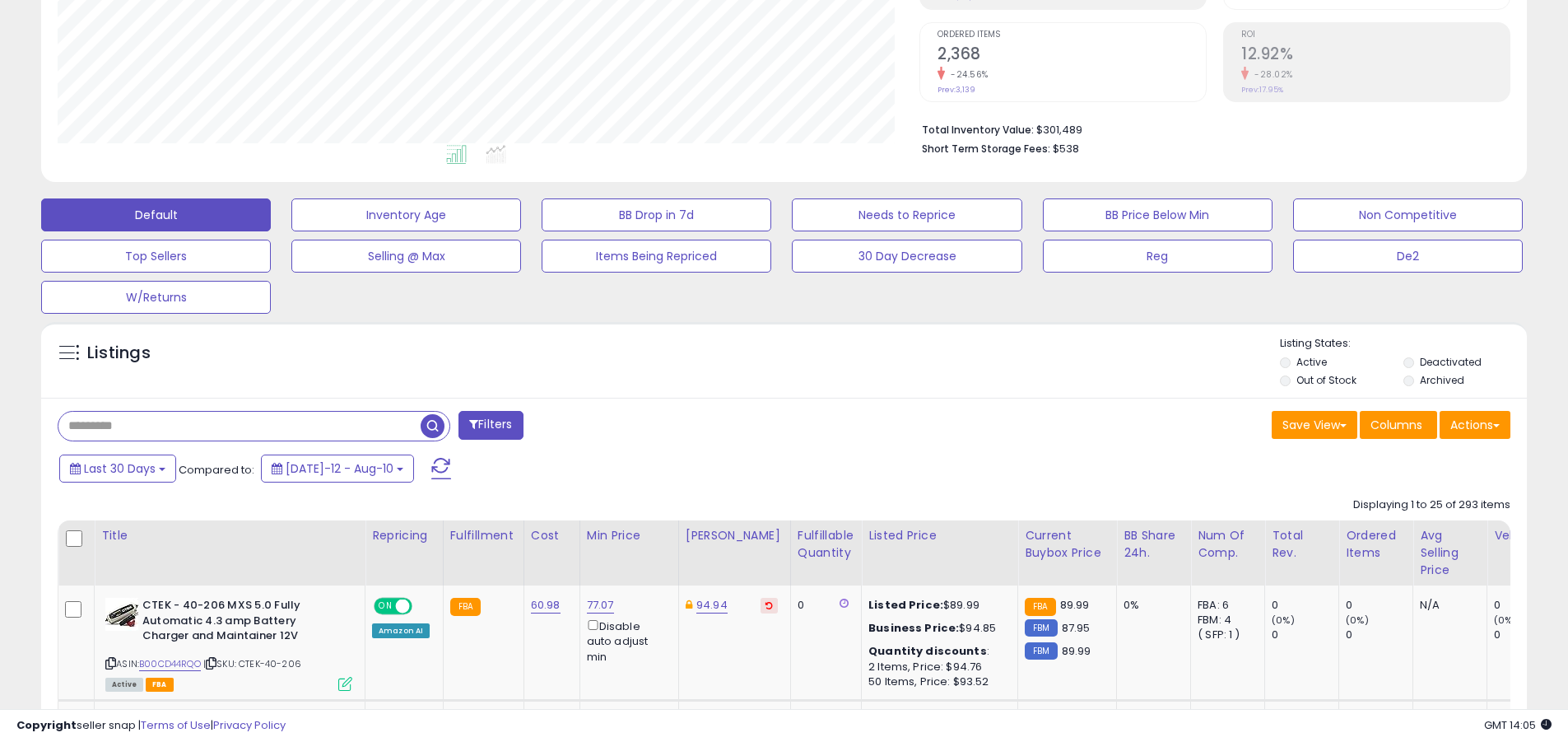
click at [239, 425] on input "text" at bounding box center [239, 425] width 362 height 29
click at [435, 423] on span "button" at bounding box center [433, 426] width 24 height 24
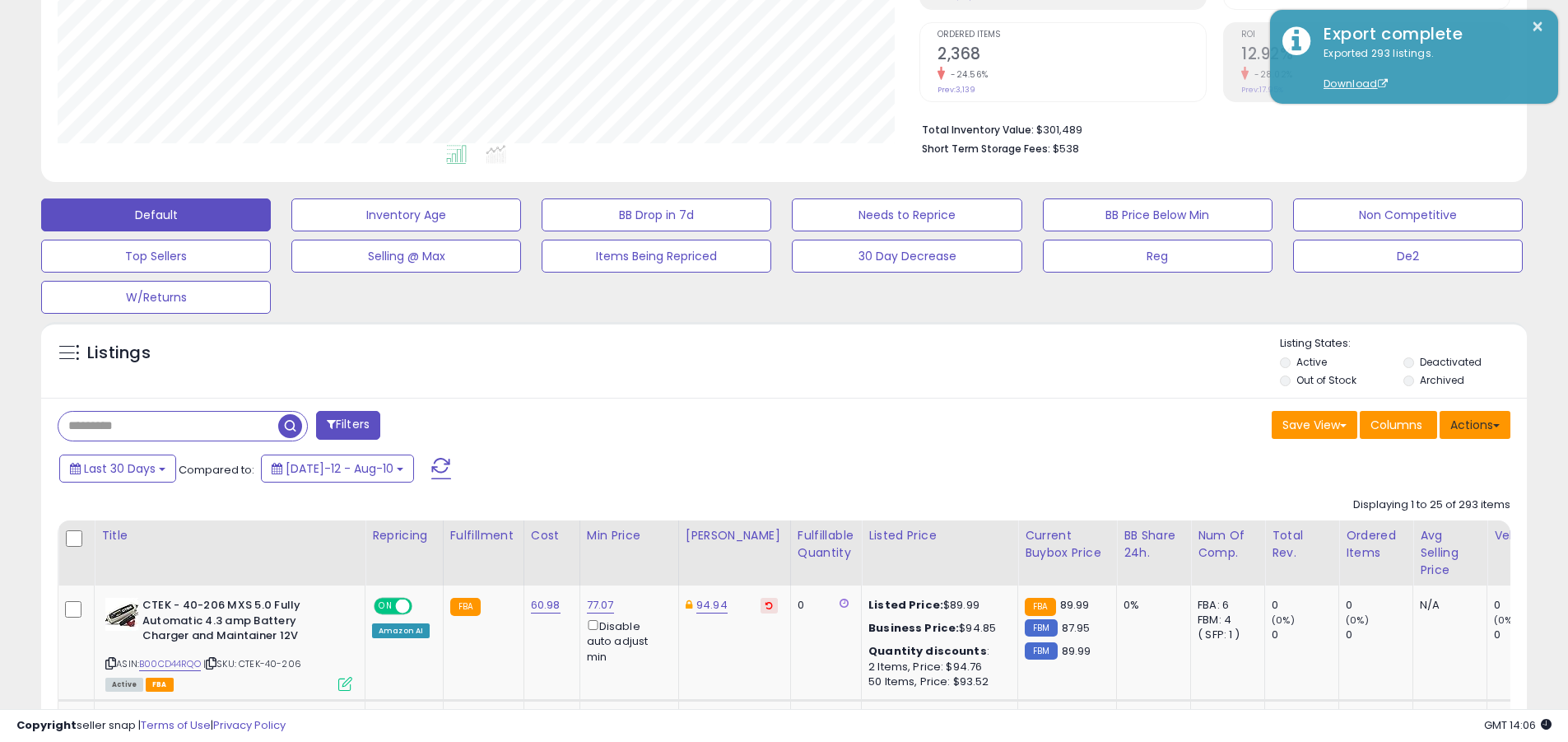
click at [1475, 424] on button "Actions" at bounding box center [1475, 425] width 71 height 28
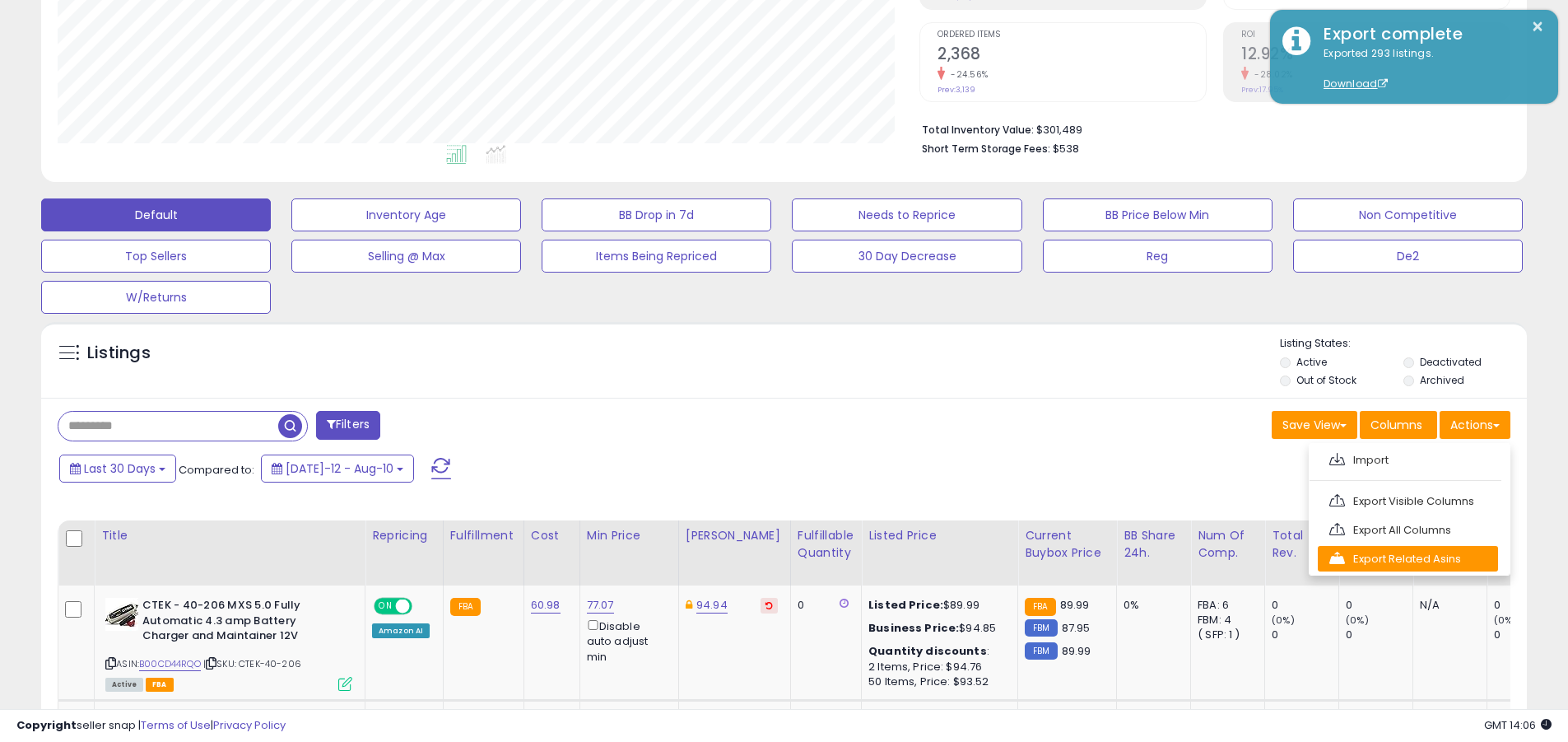
click at [1408, 558] on link "Export Related Asins" at bounding box center [1409, 558] width 181 height 25
